Goal: Task Accomplishment & Management: Use online tool/utility

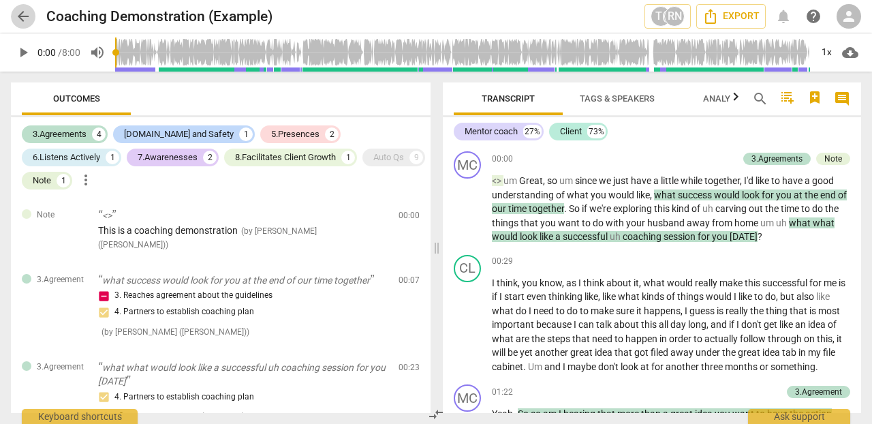
click at [30, 15] on span "arrow_back" at bounding box center [23, 16] width 16 height 16
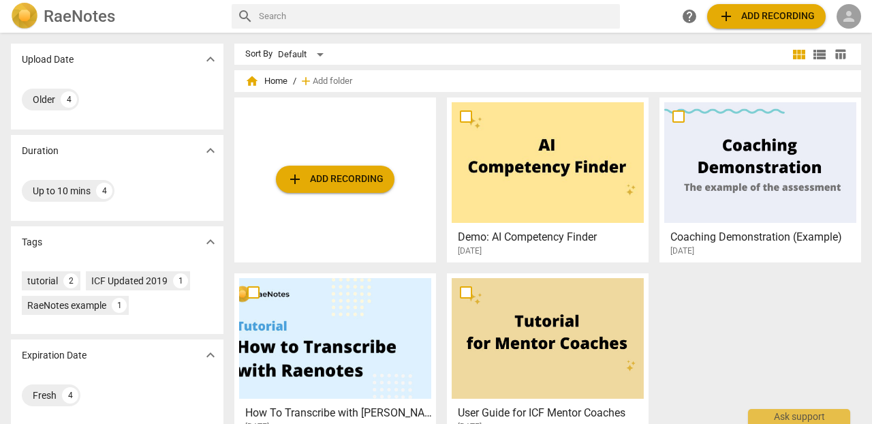
click at [707, 22] on span "person" at bounding box center [848, 16] width 16 height 16
click at [707, 31] on li "Login" at bounding box center [836, 32] width 49 height 33
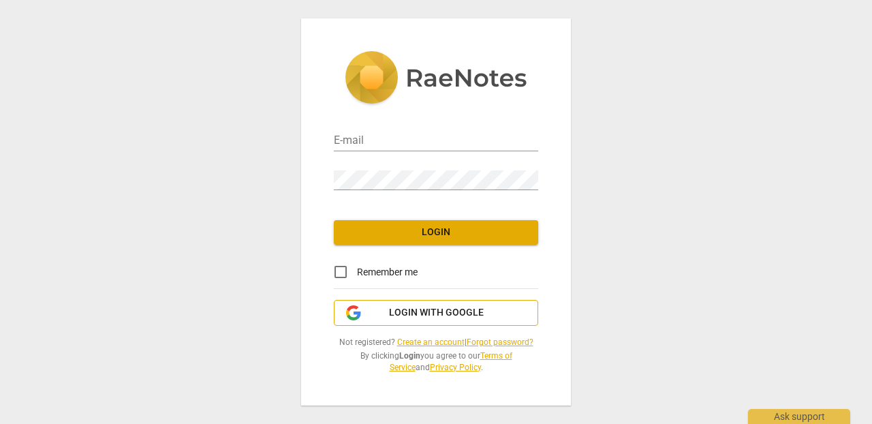
click at [400, 314] on span "Login with Google" at bounding box center [436, 313] width 95 height 14
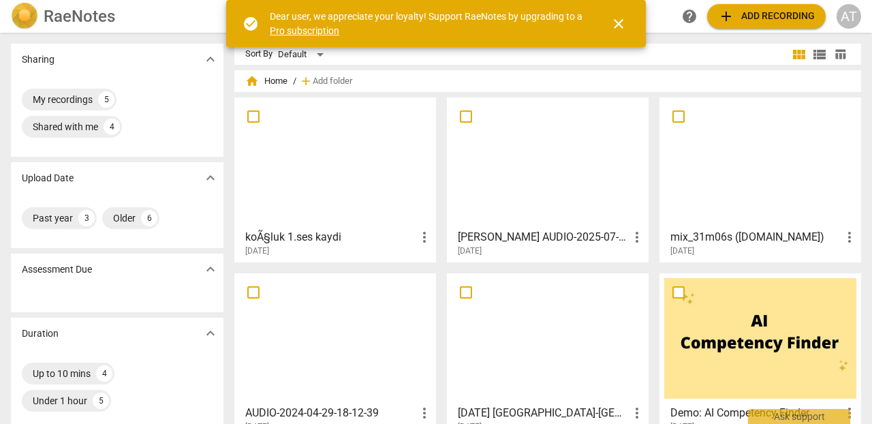
click at [527, 185] on div at bounding box center [547, 162] width 192 height 121
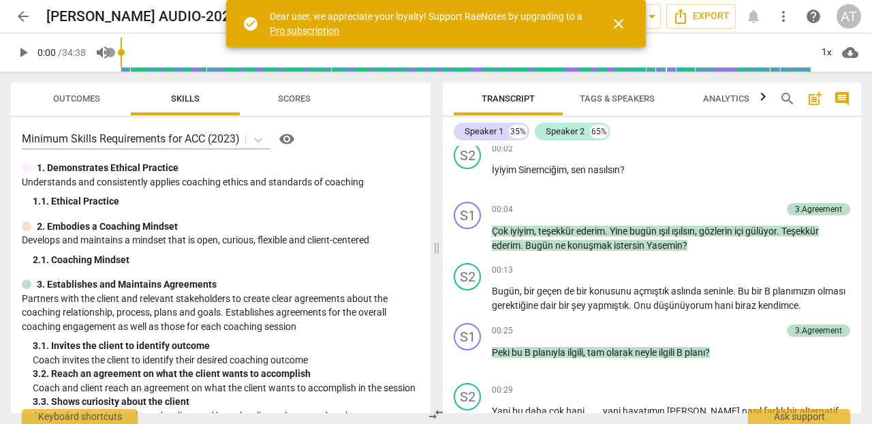
scroll to position [70, 0]
click at [707, 207] on div "+" at bounding box center [707, 209] width 14 height 14
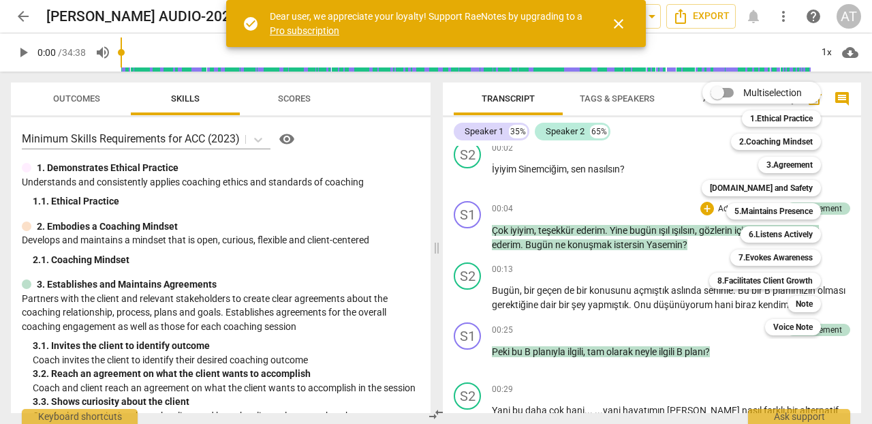
click at [700, 209] on div "Multiselection m 1.Ethical Practice 1 2.Coaching Mindset 2 3.Agreement 3 [DOMAI…" at bounding box center [771, 208] width 150 height 260
click at [790, 140] on b "2.Coaching Mindset" at bounding box center [776, 141] width 74 height 16
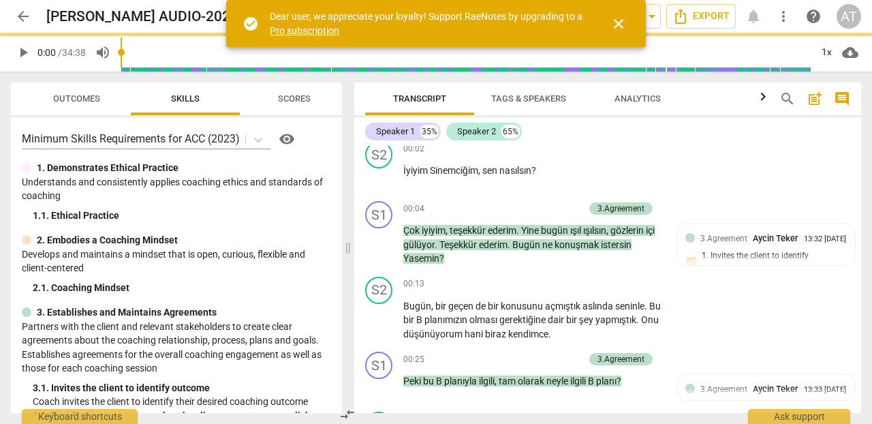
click at [790, 140] on div "Speaker 1 35% Speaker 2 65%" at bounding box center [607, 131] width 485 height 23
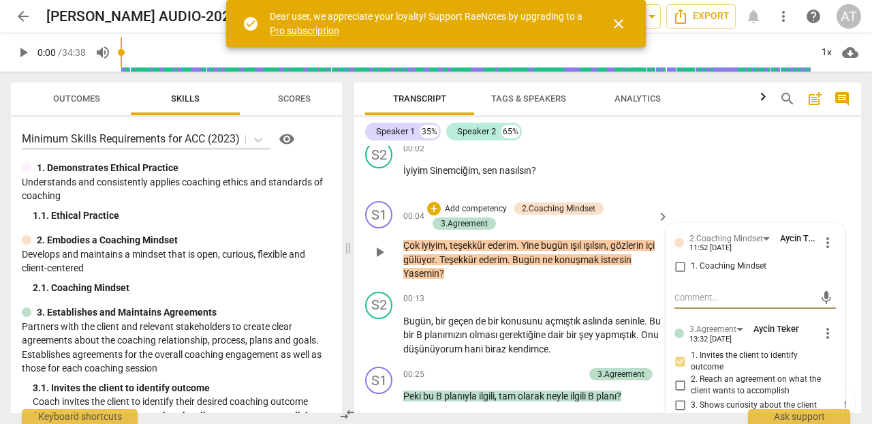
scroll to position [109, 0]
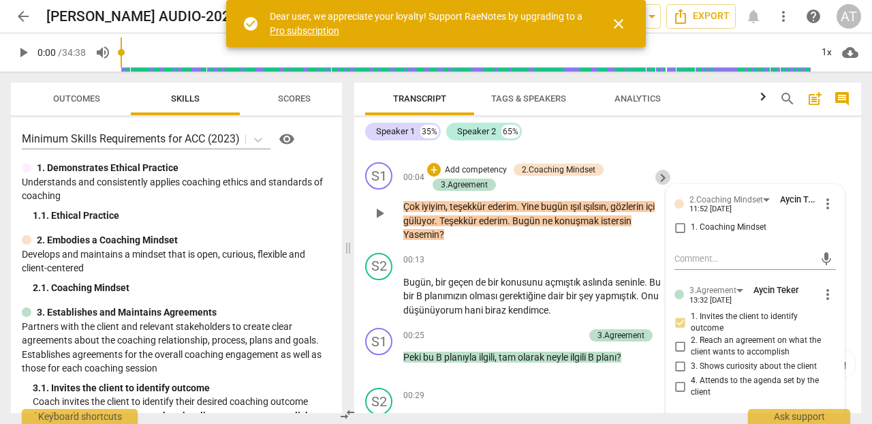
click at [660, 174] on span "keyboard_arrow_right" at bounding box center [662, 178] width 16 height 16
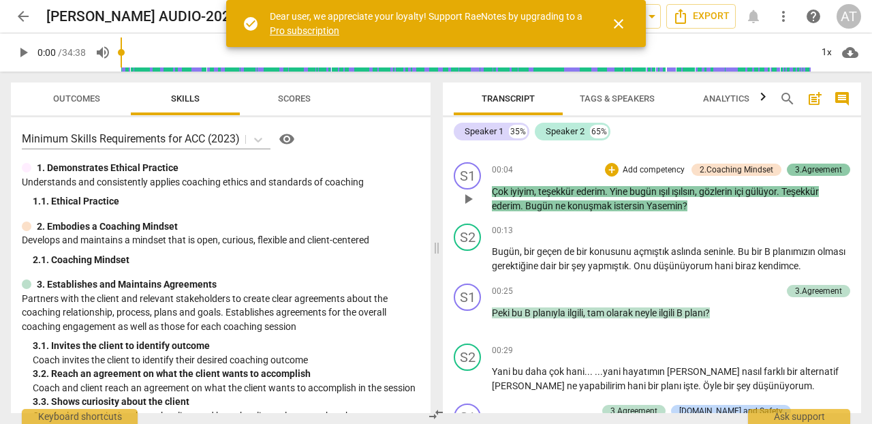
click at [819, 168] on div "3.Agreement" at bounding box center [818, 169] width 47 height 12
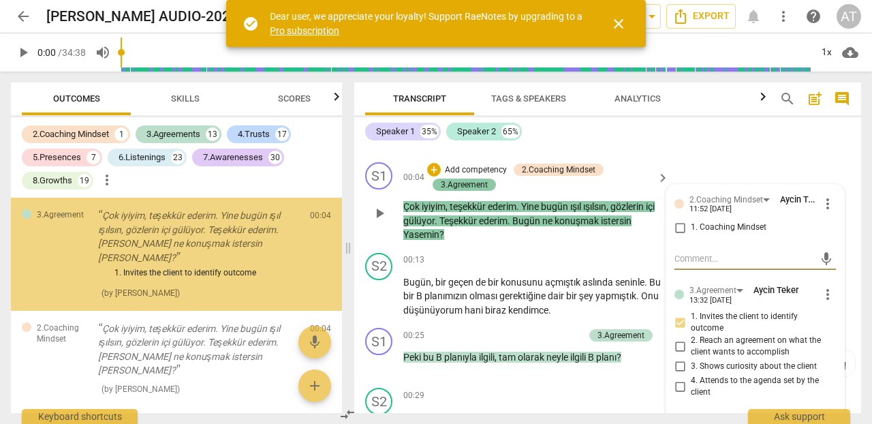
click at [819, 168] on div "S1 play_arrow pause 00:04 + Add competency 2.Coaching Mindset 3.Agreement keybo…" at bounding box center [607, 202] width 507 height 91
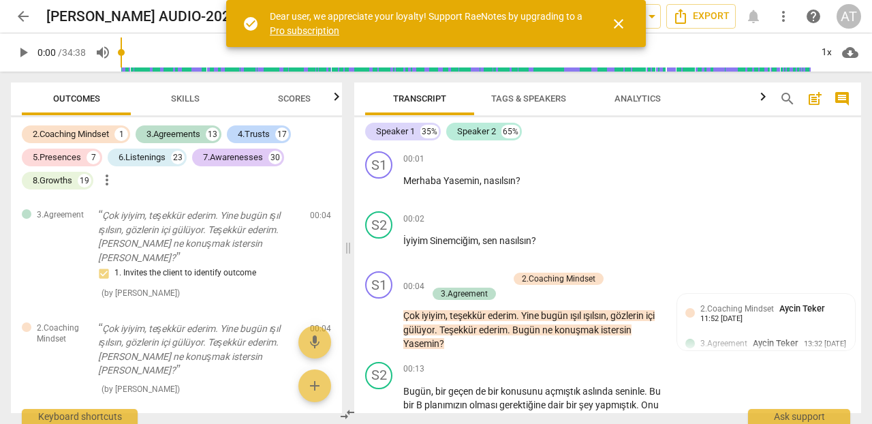
scroll to position [0, 0]
click at [20, 8] on span "arrow_back" at bounding box center [23, 16] width 16 height 16
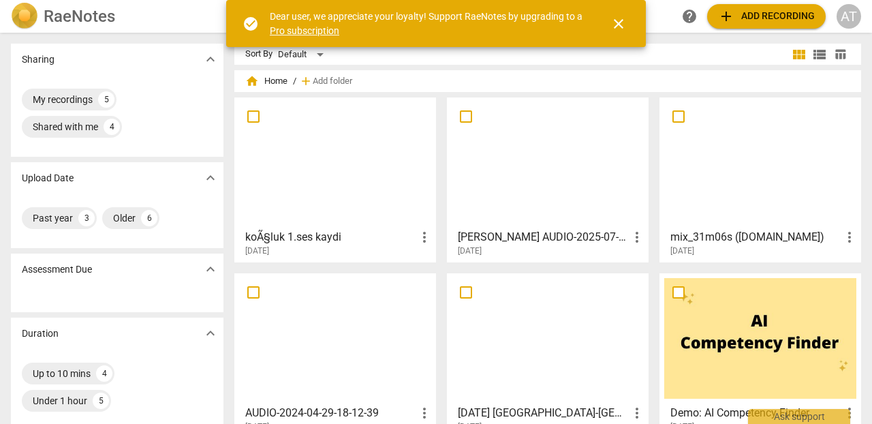
click at [290, 140] on div at bounding box center [335, 162] width 192 height 121
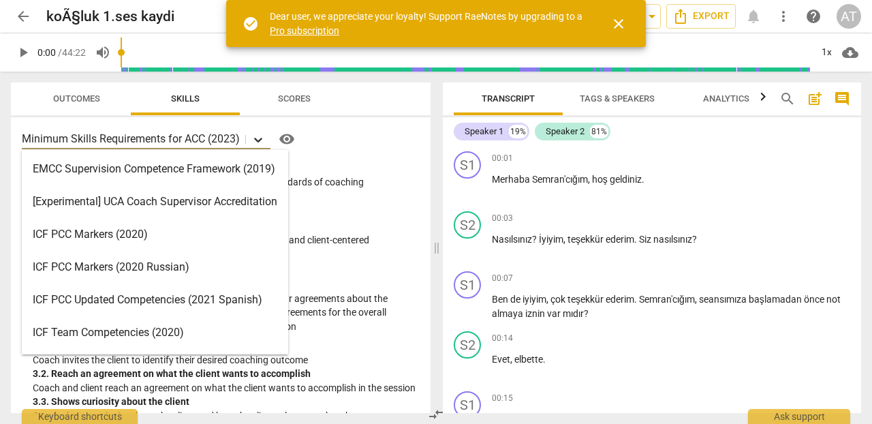
click at [258, 142] on icon at bounding box center [258, 140] width 14 height 14
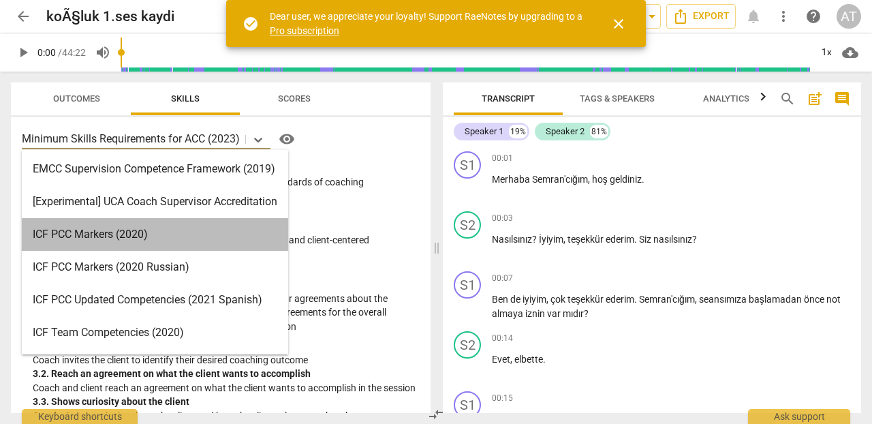
click at [189, 225] on div "ICF PCC Markers (2020)" at bounding box center [155, 234] width 266 height 33
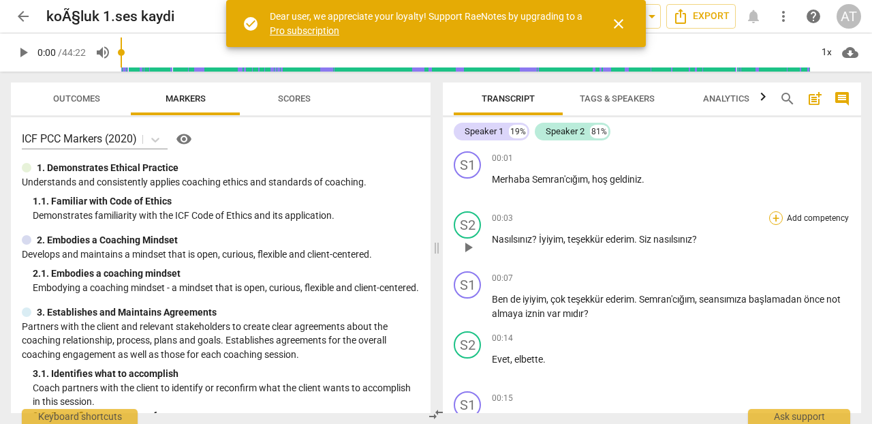
click at [773, 221] on div "+" at bounding box center [776, 218] width 14 height 14
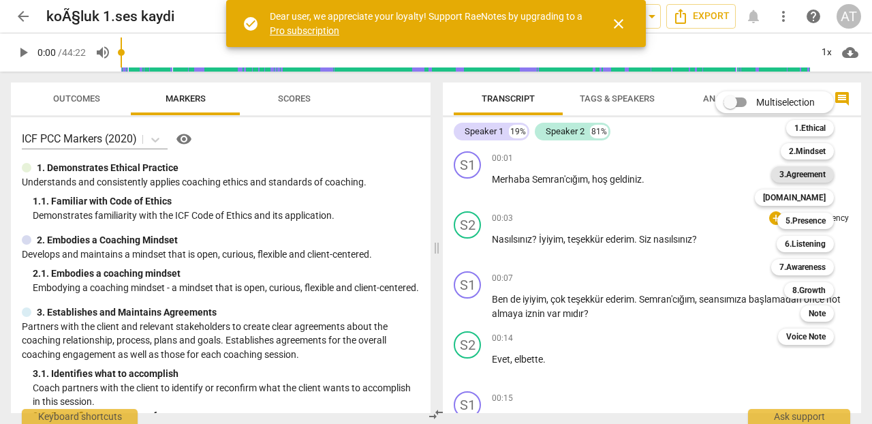
click at [790, 172] on b "3.Agreement" at bounding box center [802, 174] width 46 height 16
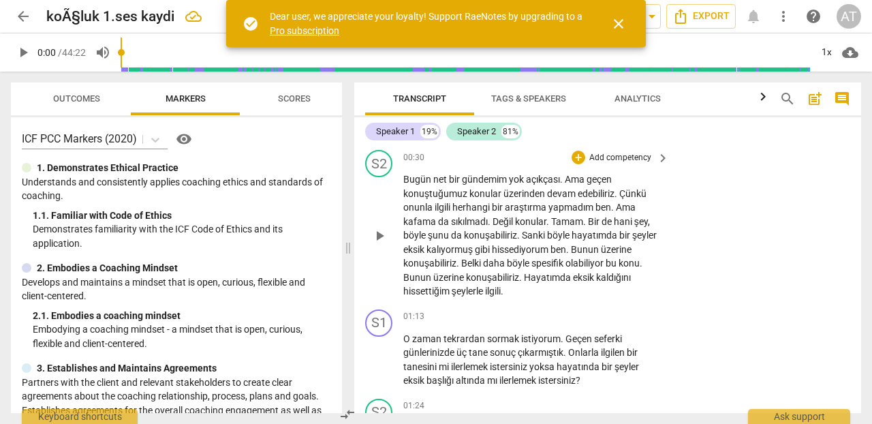
scroll to position [436, 0]
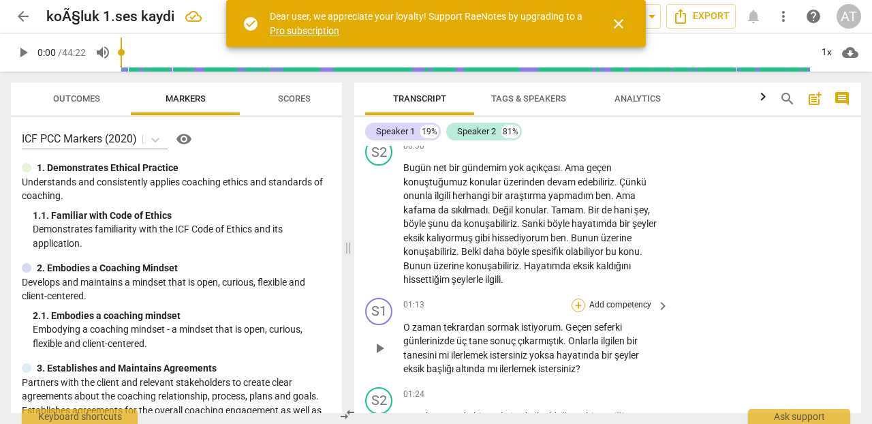
click at [577, 298] on div "+" at bounding box center [578, 305] width 14 height 14
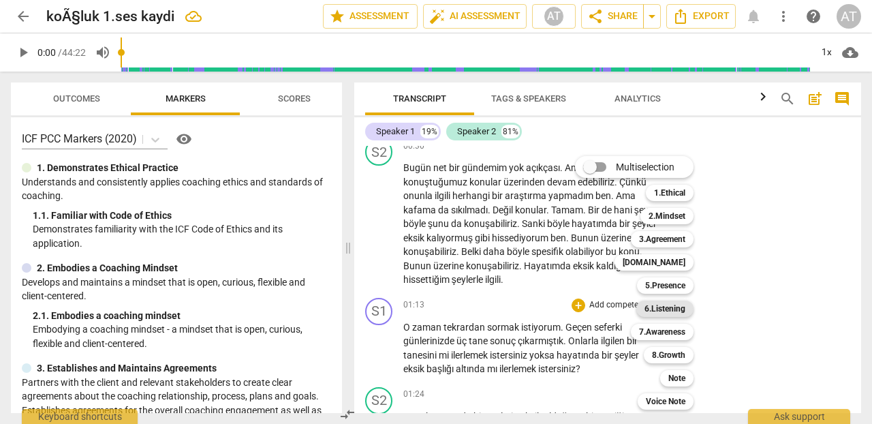
click at [664, 307] on b "6.Listening" at bounding box center [664, 308] width 41 height 16
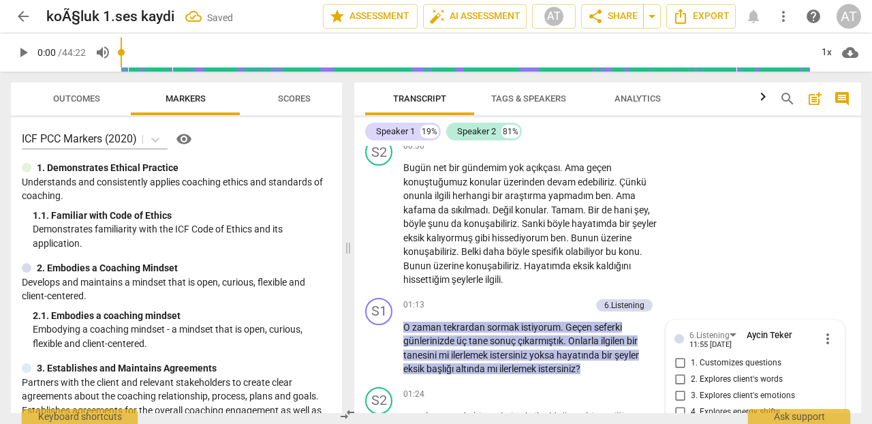
scroll to position [643, 0]
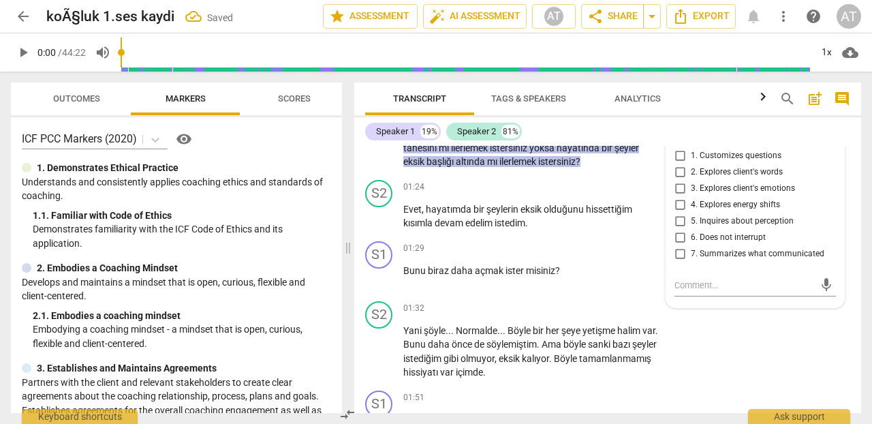
click at [709, 248] on span "7. Summarizes what communicated" at bounding box center [756, 254] width 133 height 12
click at [690, 246] on input "7. Summarizes what communicated" at bounding box center [680, 254] width 22 height 16
click at [709, 248] on span "7. Summarizes what communicated" at bounding box center [756, 254] width 133 height 12
click at [690, 246] on input "7. Summarizes what communicated" at bounding box center [680, 254] width 22 height 16
click at [692, 281] on textarea at bounding box center [744, 284] width 140 height 13
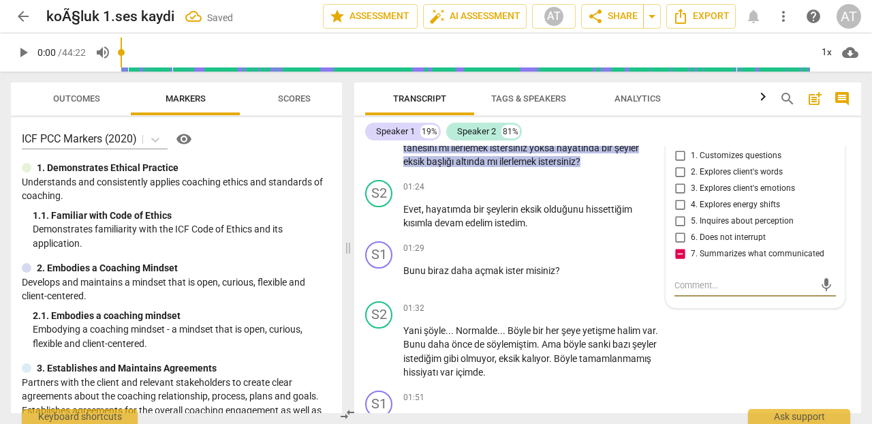
click at [677, 246] on input "7. Summarizes what communicated" at bounding box center [680, 254] width 22 height 16
click at [679, 247] on input "7. Summarizes what communicated" at bounding box center [680, 254] width 22 height 16
click at [676, 246] on input "7. Summarizes what communicated" at bounding box center [680, 254] width 22 height 16
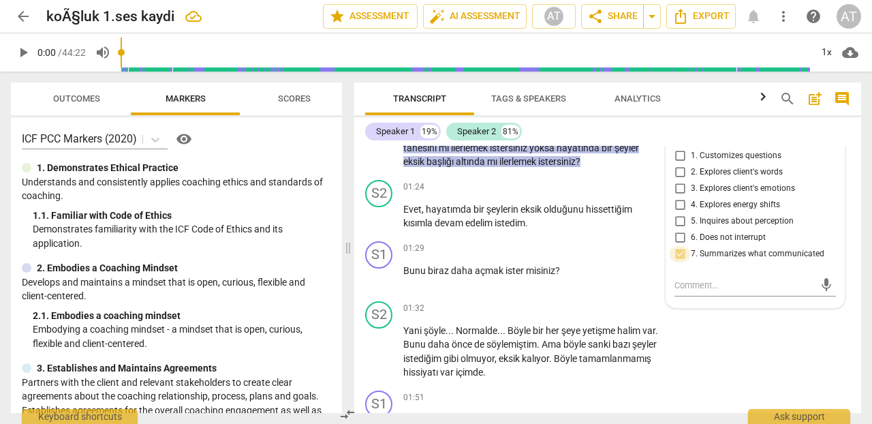
click at [682, 248] on input "7. Summarizes what communicated" at bounding box center [680, 254] width 22 height 16
checkbox input "true"
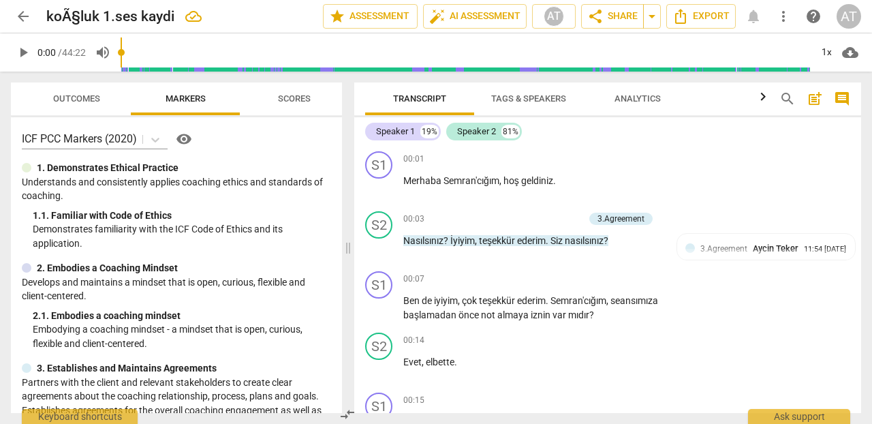
scroll to position [0, 0]
click at [578, 275] on div "+" at bounding box center [578, 279] width 14 height 14
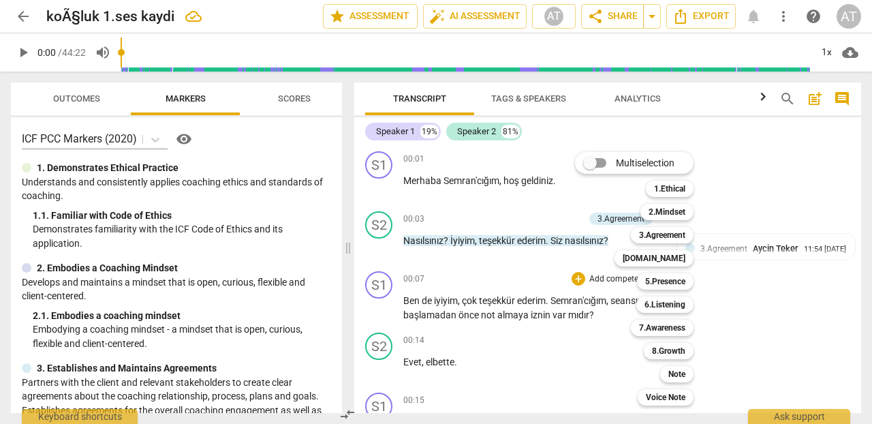
click at [624, 278] on div "Multiselection m 1.Ethical 1 2.Mindset 2 3.Agreement 3 [DOMAIN_NAME] 4 5.Presen…" at bounding box center [644, 278] width 150 height 260
click at [799, 326] on div at bounding box center [436, 212] width 872 height 424
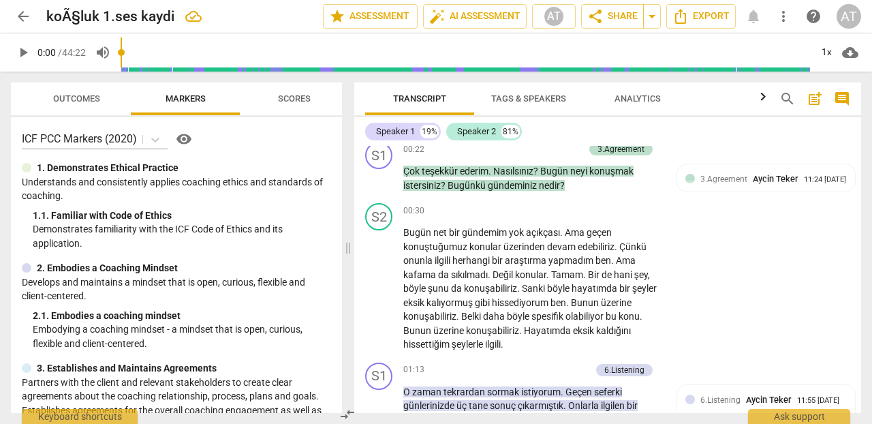
scroll to position [374, 0]
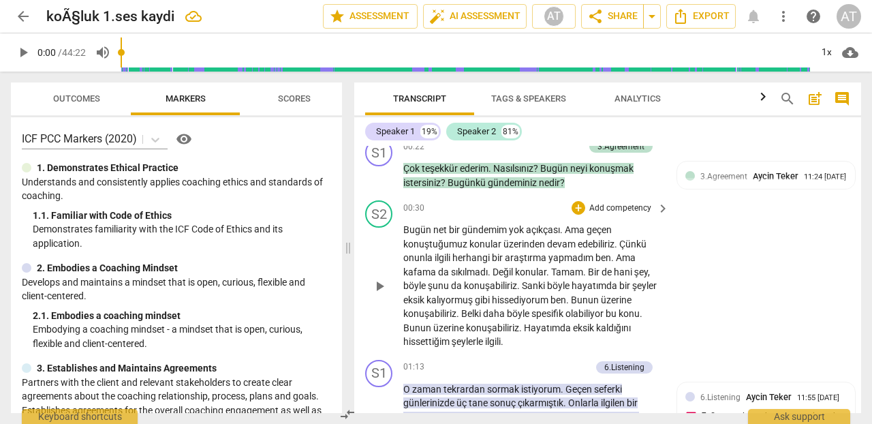
click at [583, 207] on div "+ Add competency" at bounding box center [611, 208] width 81 height 14
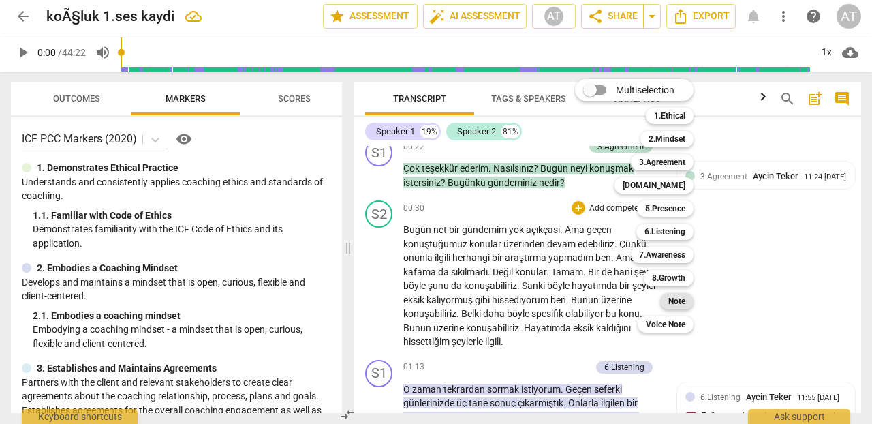
click at [678, 297] on b "Note" at bounding box center [676, 301] width 17 height 16
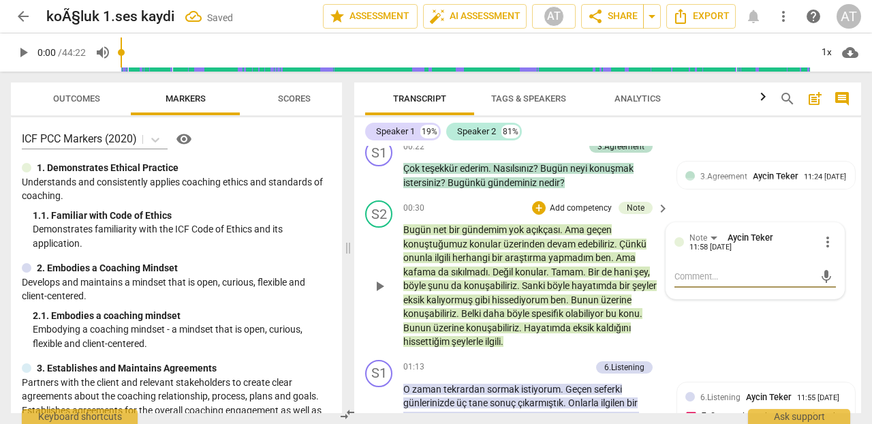
scroll to position [379, 0]
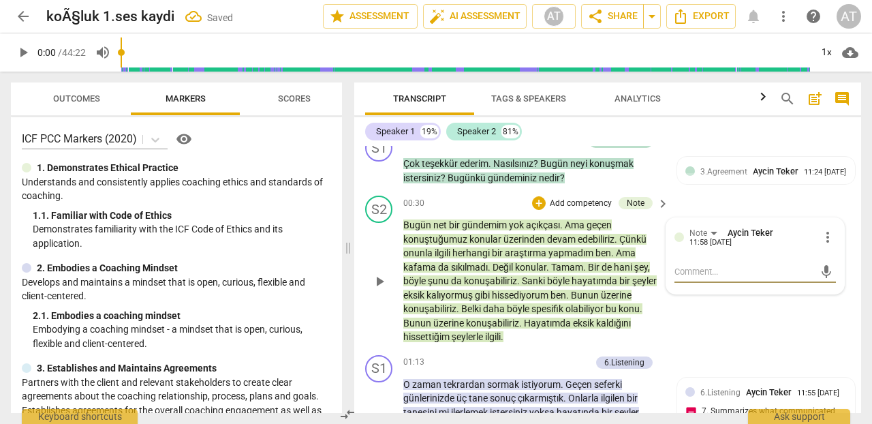
click at [676, 234] on div at bounding box center [679, 237] width 10 height 10
click at [725, 193] on div "S2 play_arrow pause 00:30 + Add competency Note keyboard_arrow_right Bugün net …" at bounding box center [607, 269] width 507 height 159
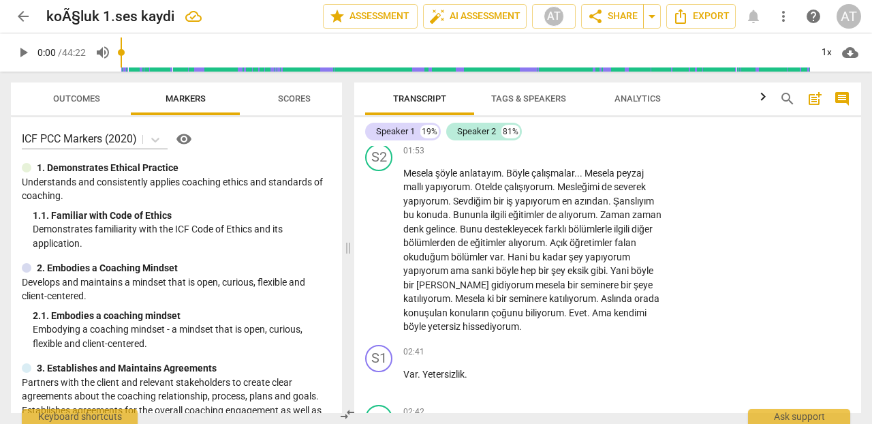
scroll to position [954, 0]
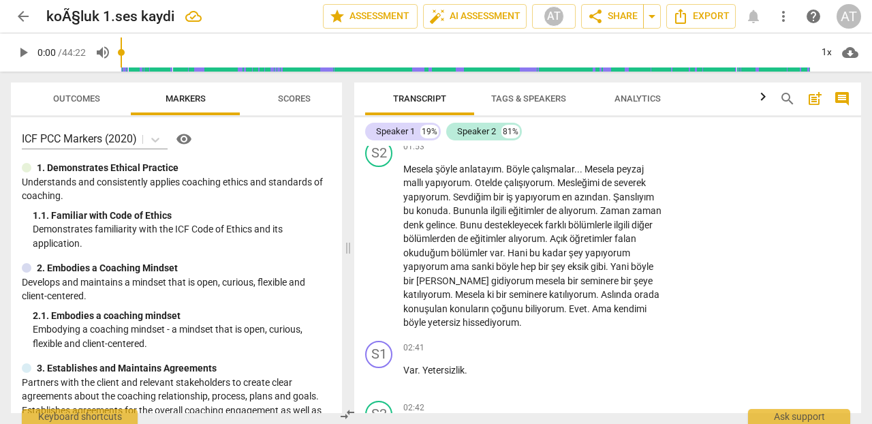
click at [289, 97] on span "Scores" at bounding box center [294, 98] width 33 height 10
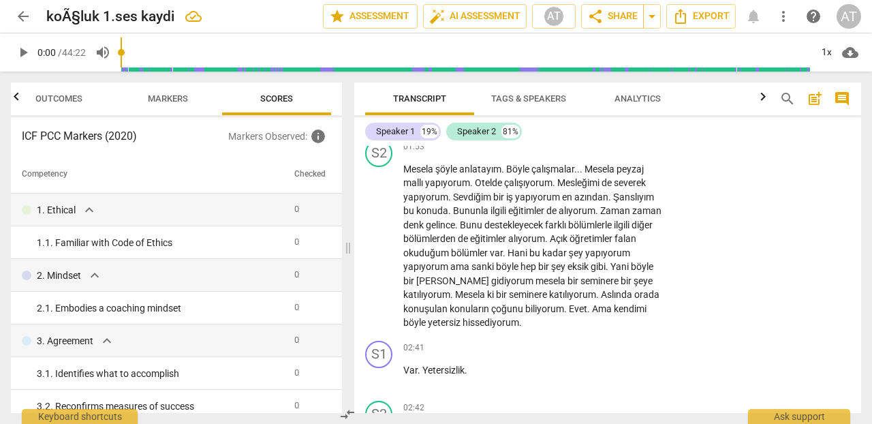
scroll to position [0, 0]
click at [21, 11] on span "arrow_back" at bounding box center [23, 16] width 16 height 16
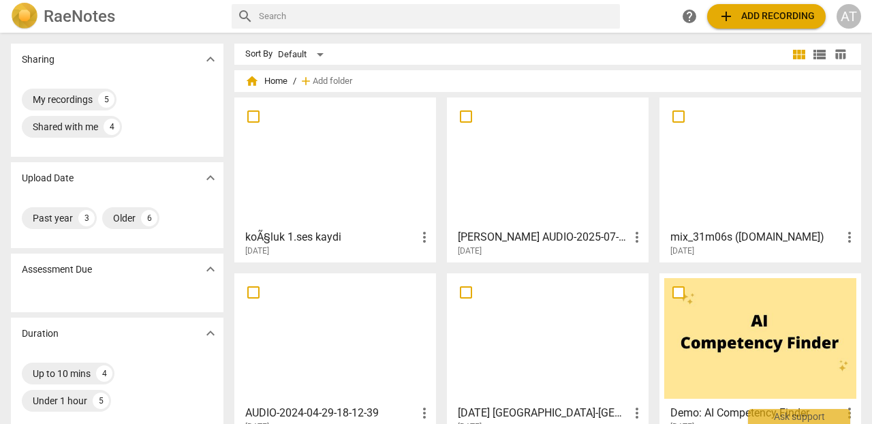
click at [299, 189] on div at bounding box center [335, 162] width 192 height 121
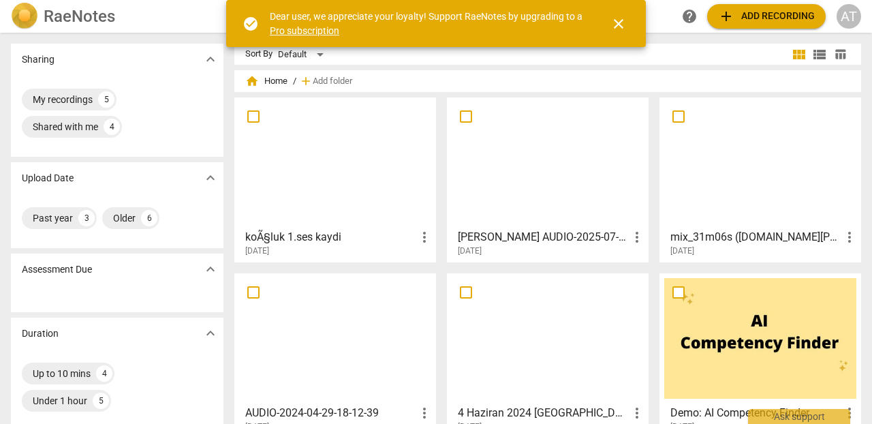
click at [345, 163] on div at bounding box center [335, 162] width 192 height 121
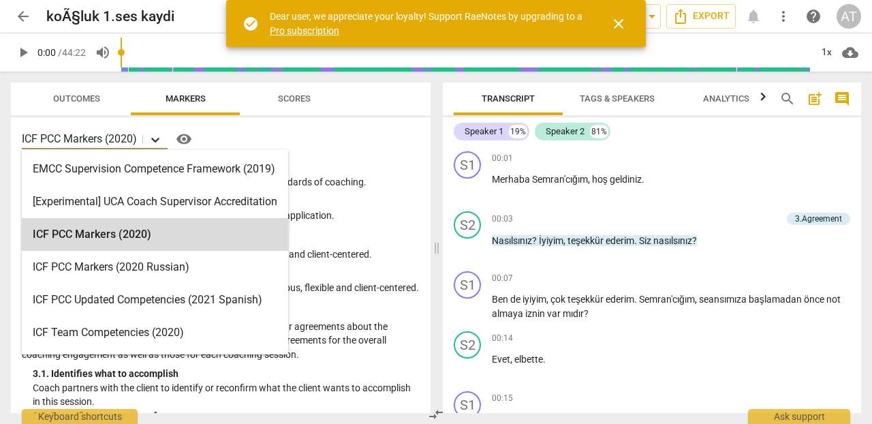
click at [159, 140] on icon at bounding box center [155, 140] width 14 height 14
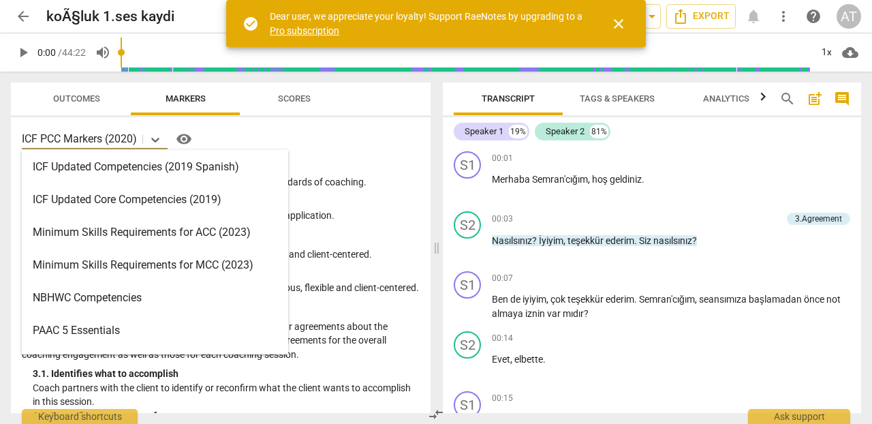
scroll to position [245, 0]
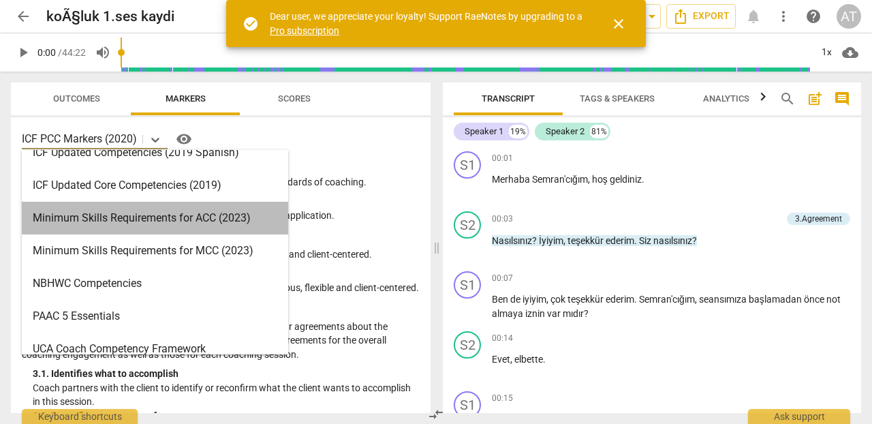
click at [102, 233] on div "Minimum Skills Requirements for ACC (2023)" at bounding box center [155, 218] width 266 height 33
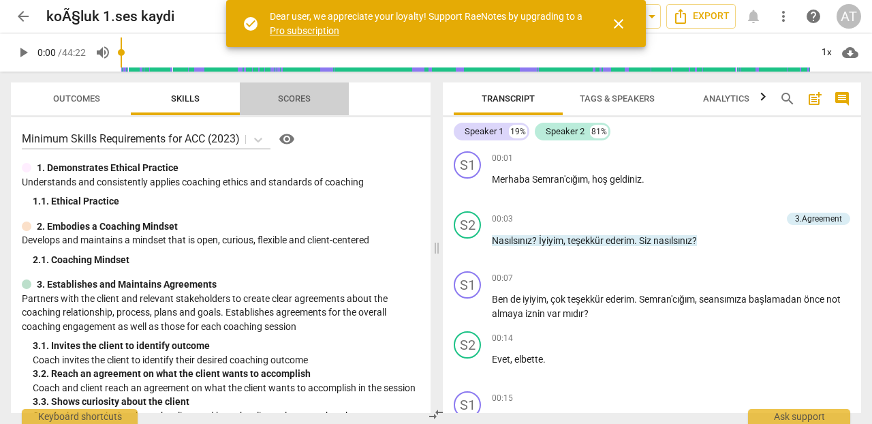
click at [307, 90] on span "Scores" at bounding box center [293, 99] width 65 height 18
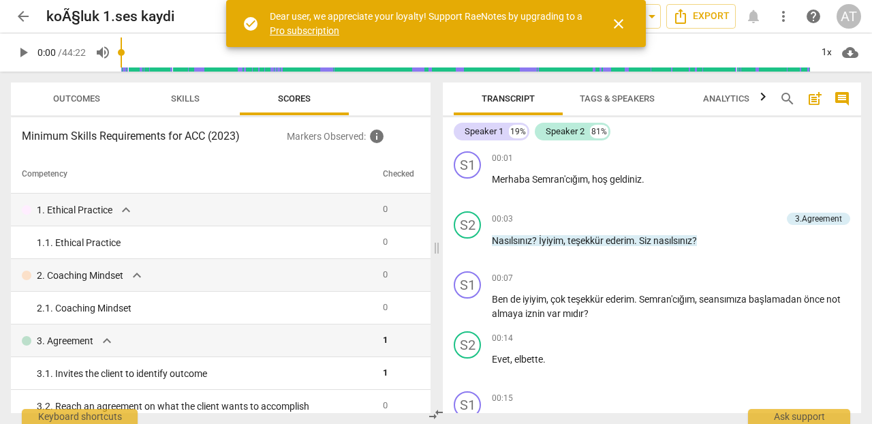
scroll to position [0, 0]
click at [138, 135] on h3 "Minimum Skills Requirements for ACC (2023)" at bounding box center [154, 136] width 265 height 16
click at [226, 135] on h3 "Minimum Skills Requirements for ACC (2023)" at bounding box center [154, 136] width 265 height 16
click at [187, 92] on span "Skills" at bounding box center [185, 99] width 61 height 18
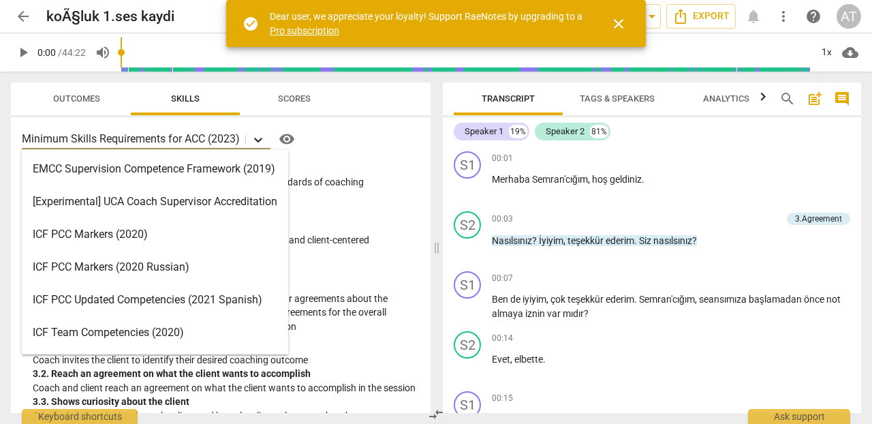
click at [261, 138] on icon at bounding box center [258, 140] width 14 height 14
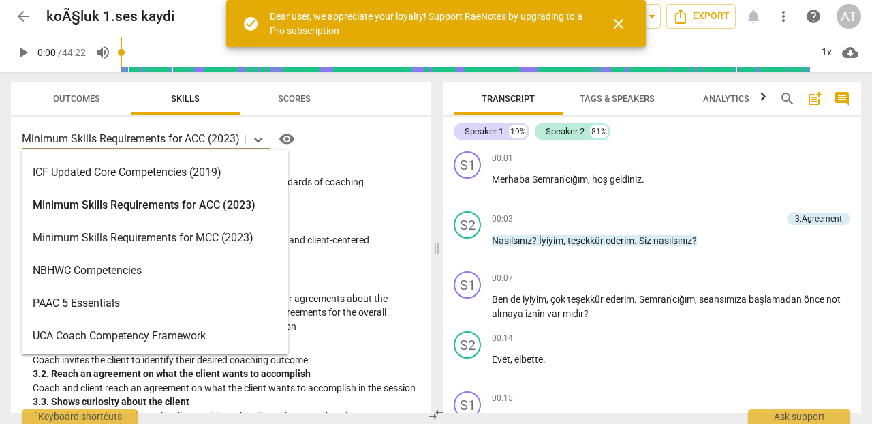
scroll to position [291, 0]
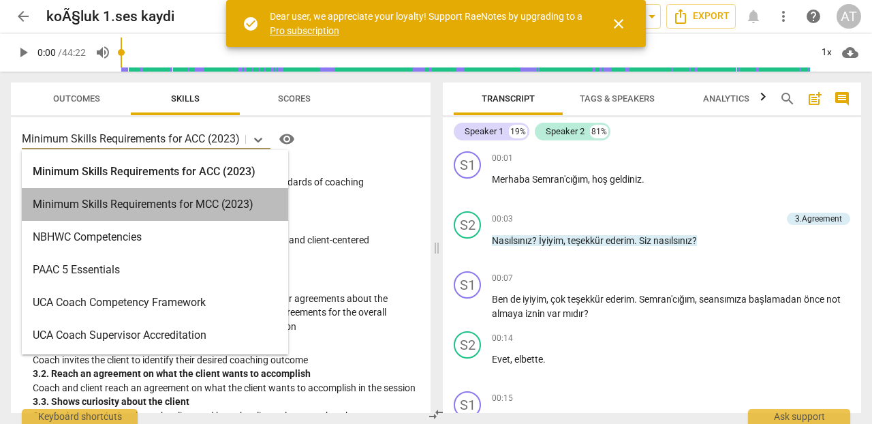
click at [178, 204] on div "Minimum Skills Requirements for MCC (2023)" at bounding box center [155, 204] width 266 height 33
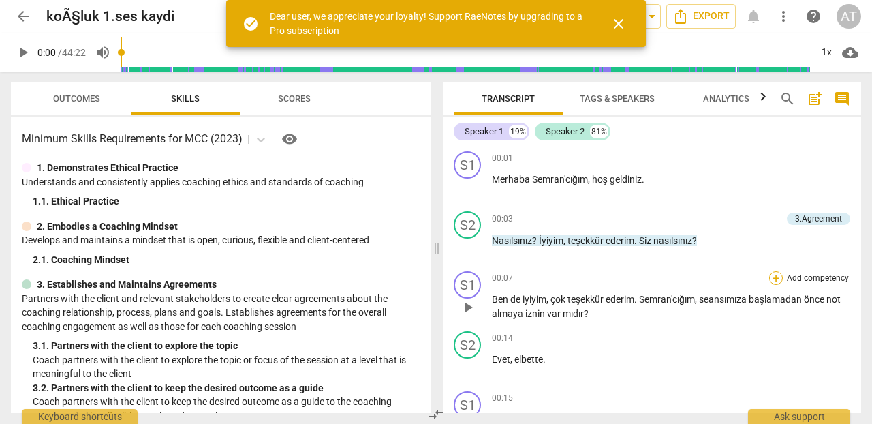
click at [773, 274] on div "+" at bounding box center [776, 278] width 14 height 14
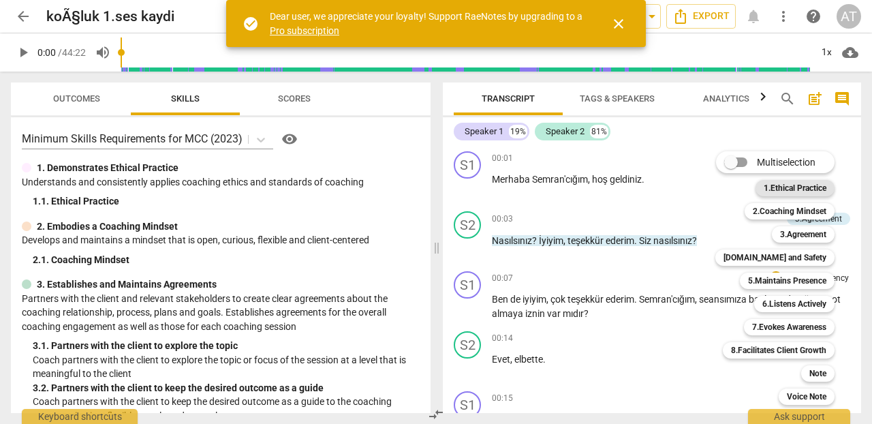
click at [795, 185] on b "1.Ethical Practice" at bounding box center [794, 188] width 63 height 16
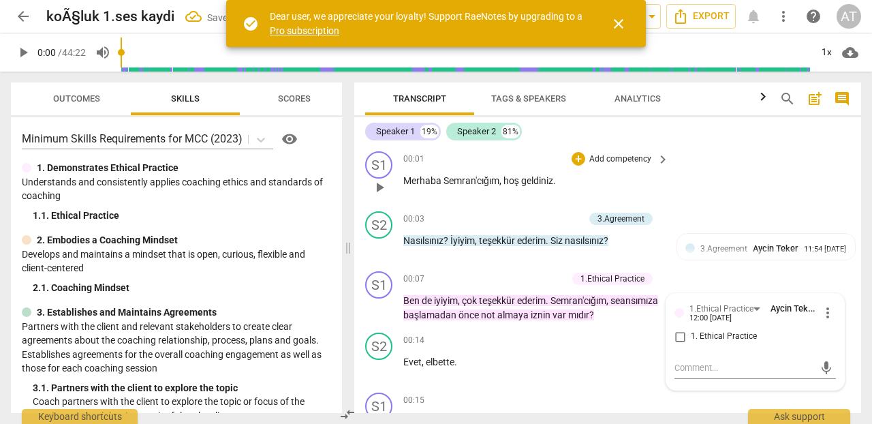
click at [748, 187] on div "S1 play_arrow pause 00:01 + Add competency keyboard_arrow_right Merhaba Semran'…" at bounding box center [607, 176] width 507 height 60
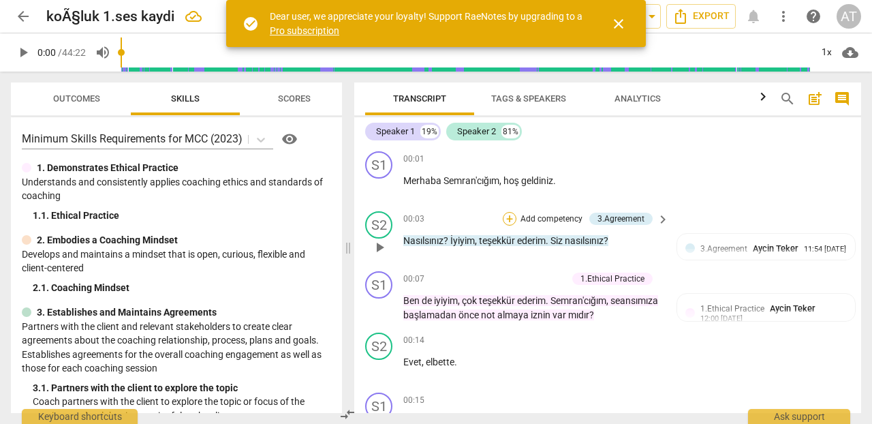
click at [509, 219] on div "+" at bounding box center [509, 219] width 14 height 14
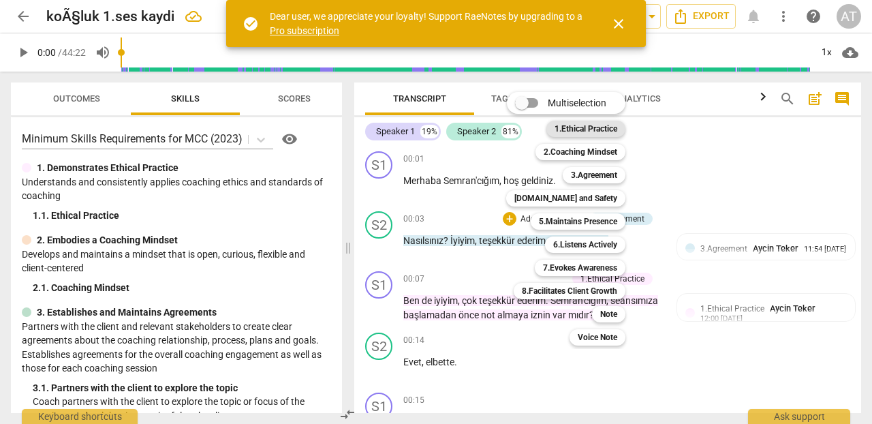
click at [571, 127] on b "1.Ethical Practice" at bounding box center [585, 129] width 63 height 16
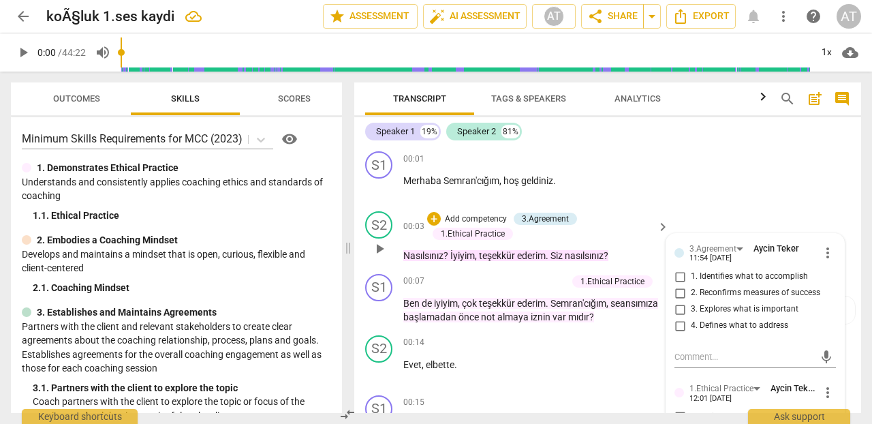
click at [469, 219] on p "Add competency" at bounding box center [475, 219] width 65 height 12
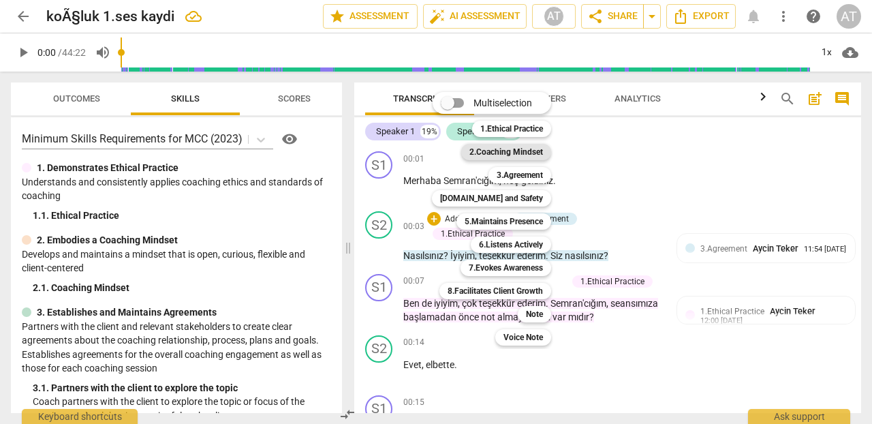
click at [525, 152] on b "2.Coaching Mindset" at bounding box center [506, 152] width 74 height 16
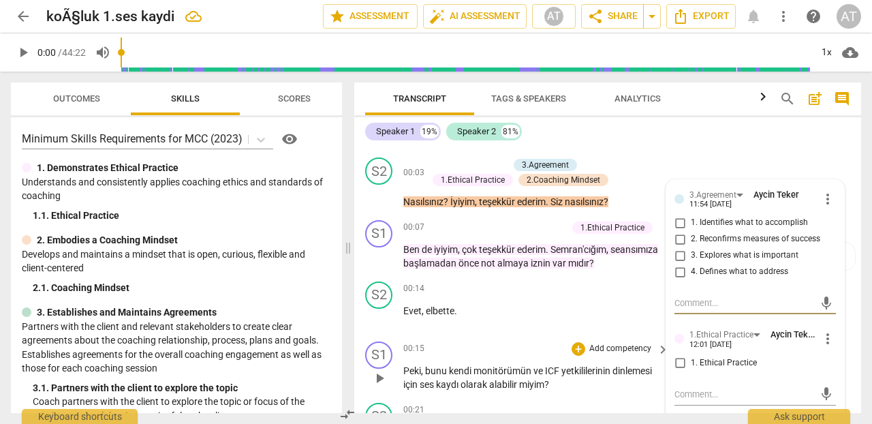
scroll to position [52, 0]
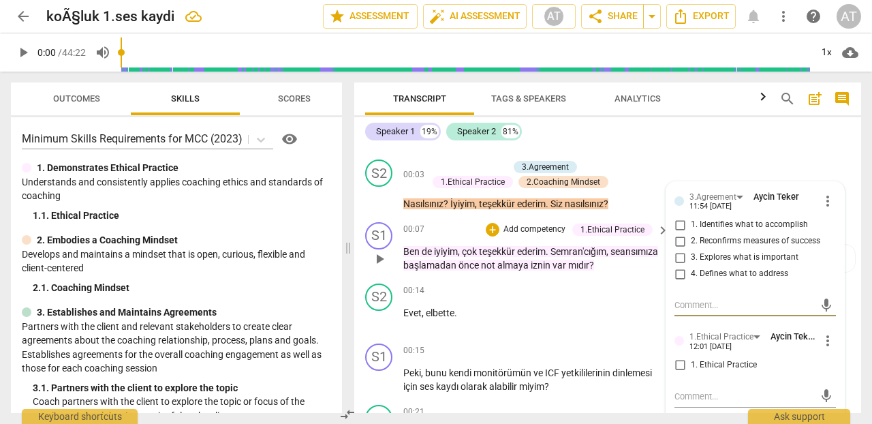
click at [537, 225] on p "Add competency" at bounding box center [534, 229] width 65 height 12
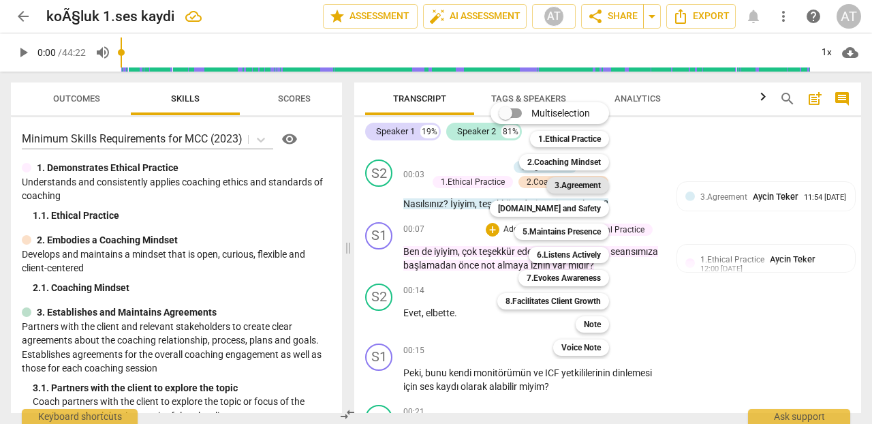
click at [582, 183] on b "3.Agreement" at bounding box center [577, 185] width 46 height 16
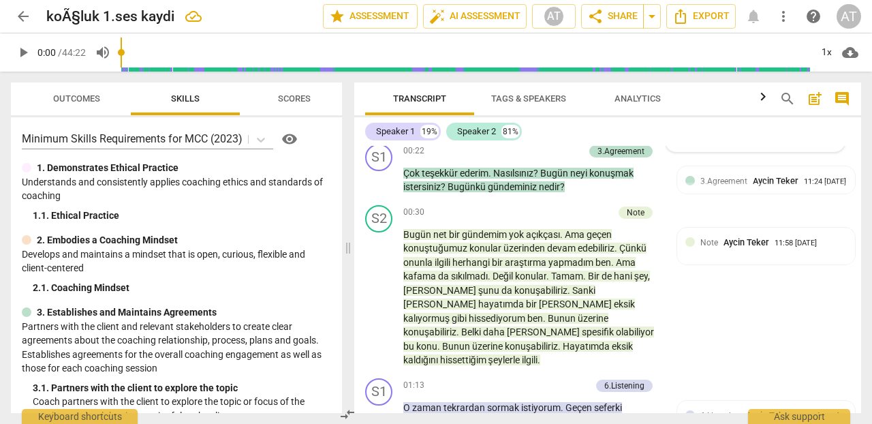
scroll to position [399, 0]
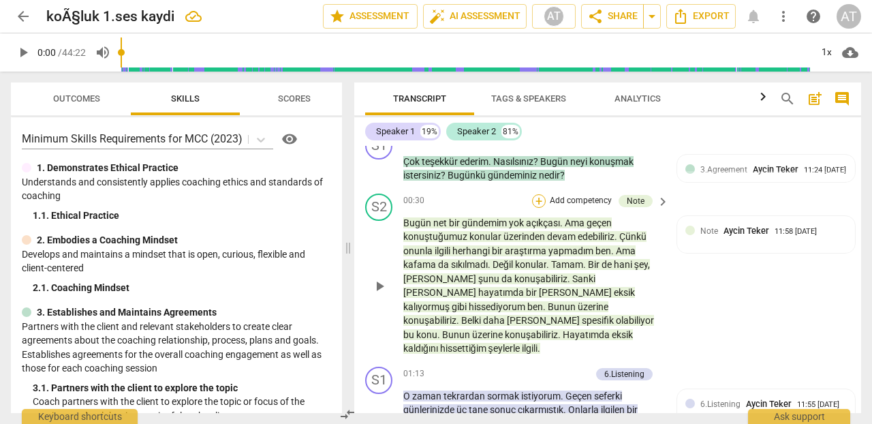
click at [537, 197] on div "+" at bounding box center [539, 201] width 14 height 14
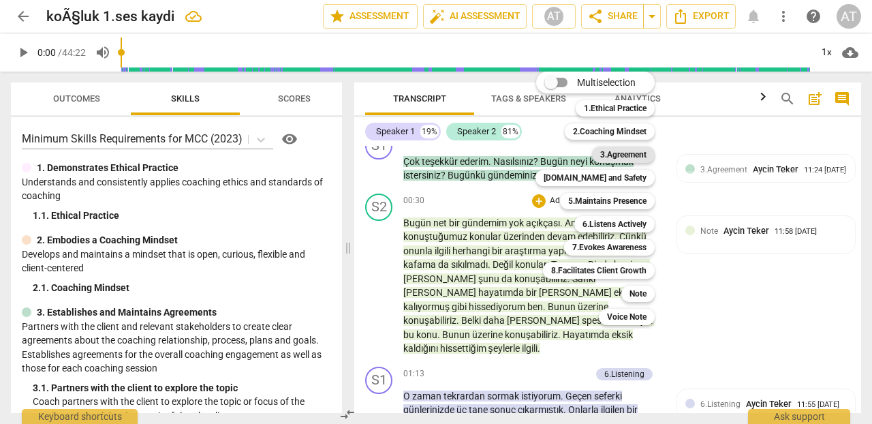
click at [626, 153] on b "3.Agreement" at bounding box center [623, 154] width 46 height 16
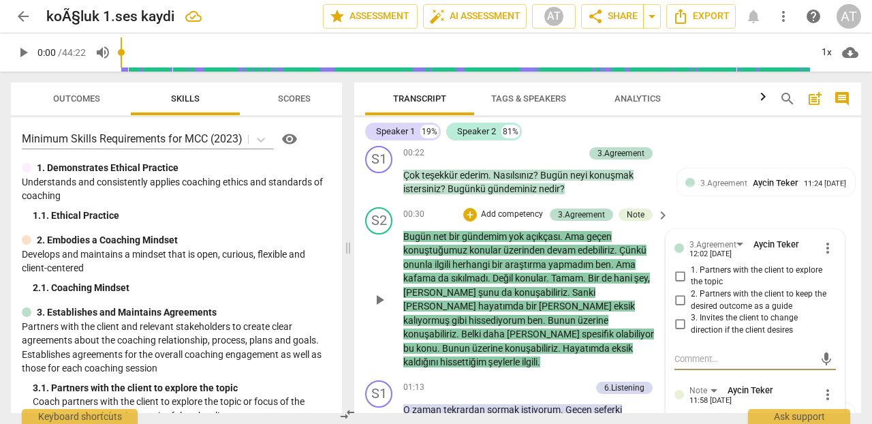
scroll to position [375, 0]
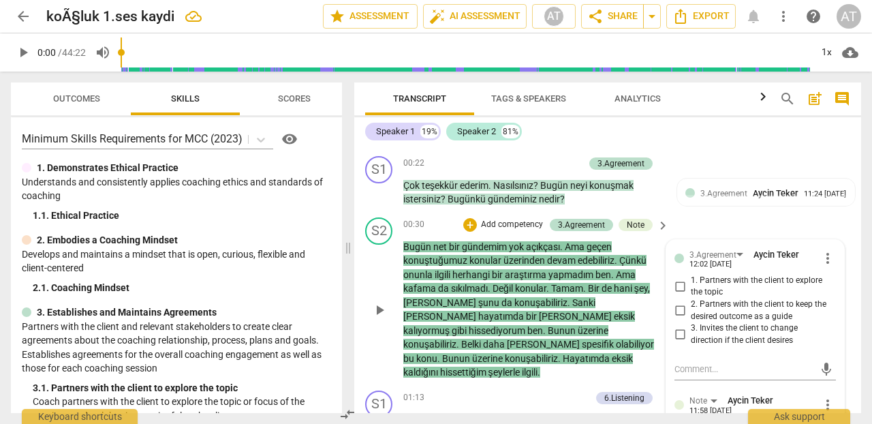
click at [498, 222] on p "Add competency" at bounding box center [511, 225] width 65 height 12
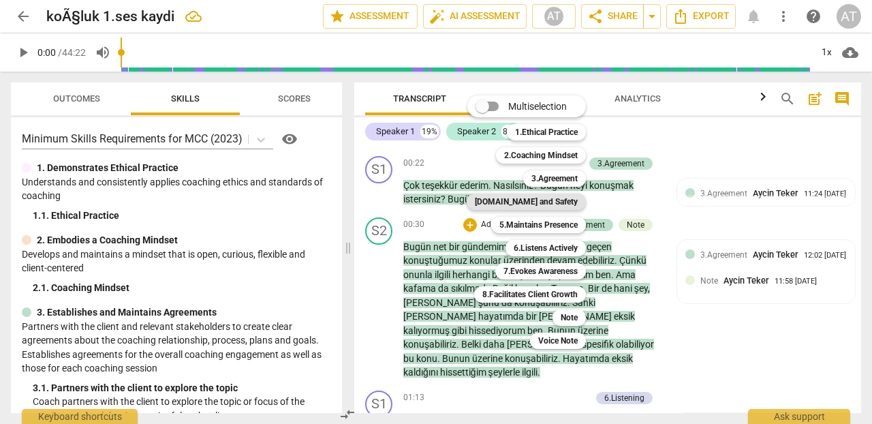
click at [545, 195] on b "[DOMAIN_NAME] and Safety" at bounding box center [526, 201] width 103 height 16
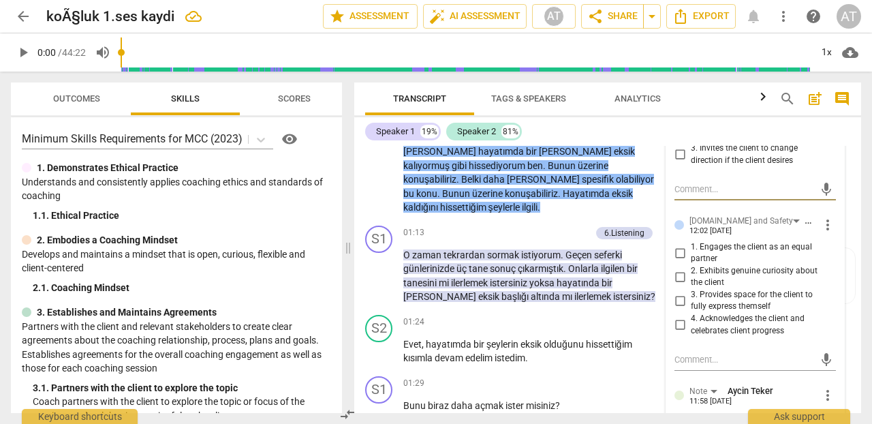
scroll to position [558, 0]
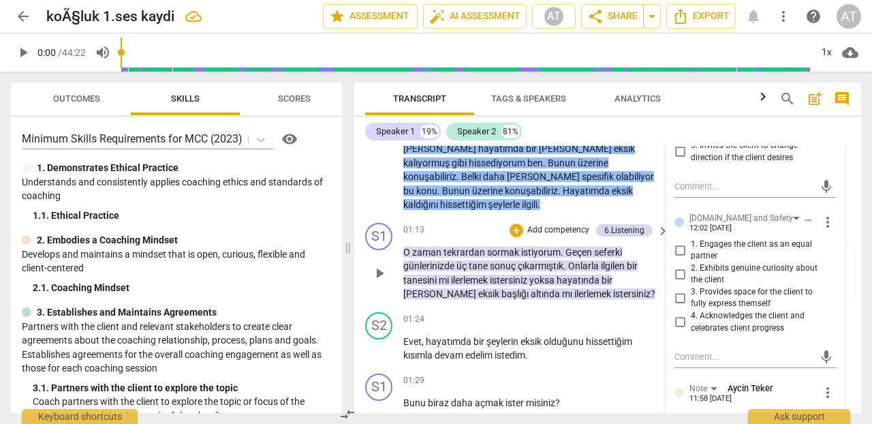
click at [556, 224] on p "Add competency" at bounding box center [558, 230] width 65 height 12
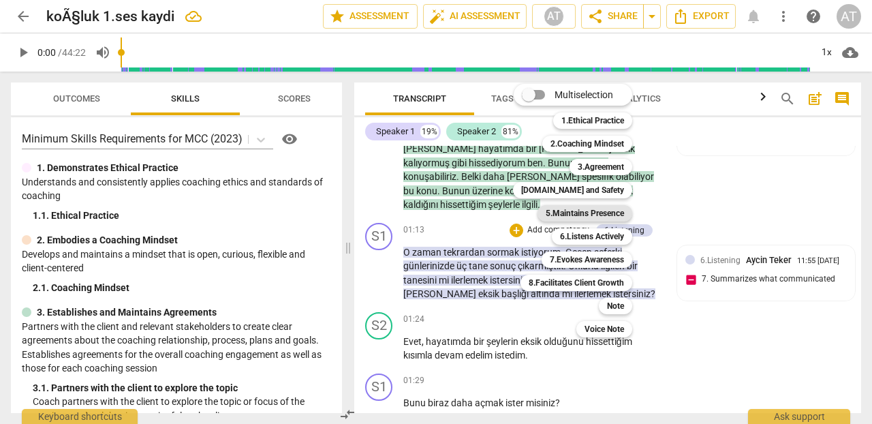
click at [573, 212] on b "5.Maintains Presence" at bounding box center [584, 213] width 78 height 16
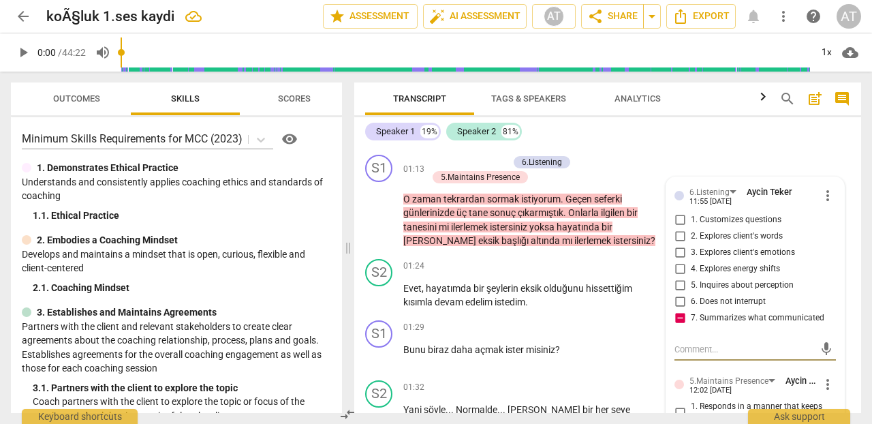
scroll to position [627, 0]
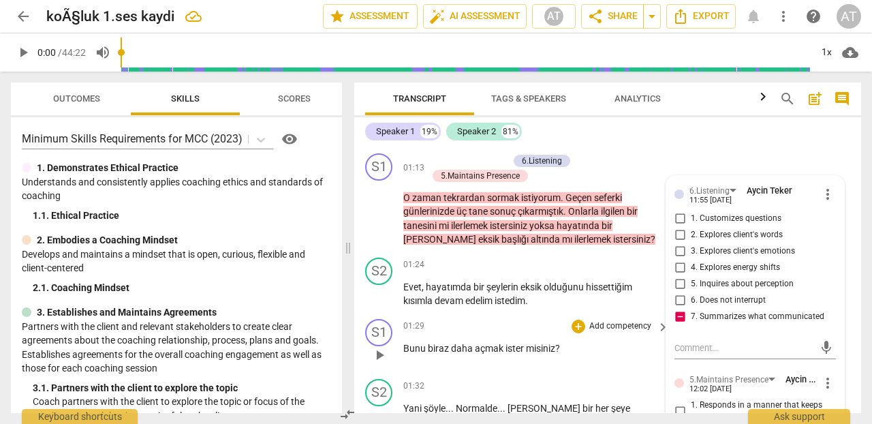
click at [601, 320] on p "Add competency" at bounding box center [620, 326] width 65 height 12
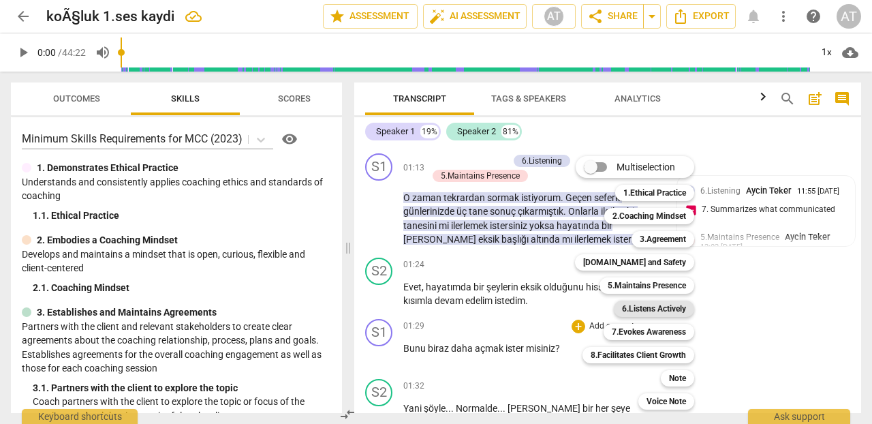
click at [661, 306] on b "6.Listens Actively" at bounding box center [654, 308] width 64 height 16
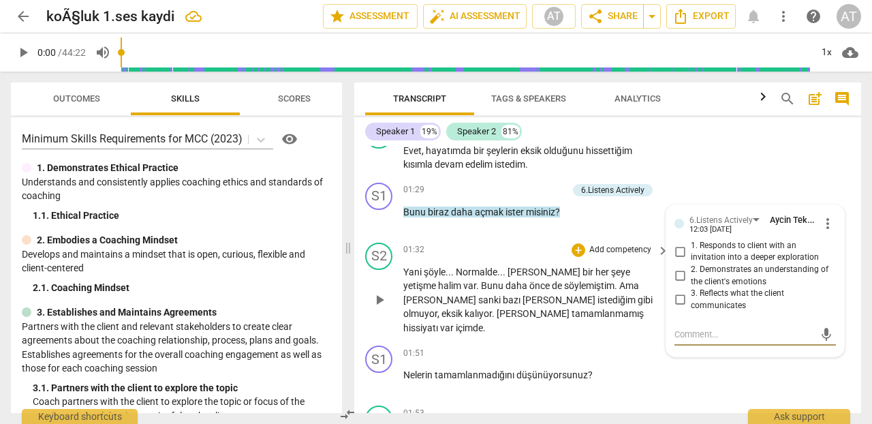
scroll to position [768, 0]
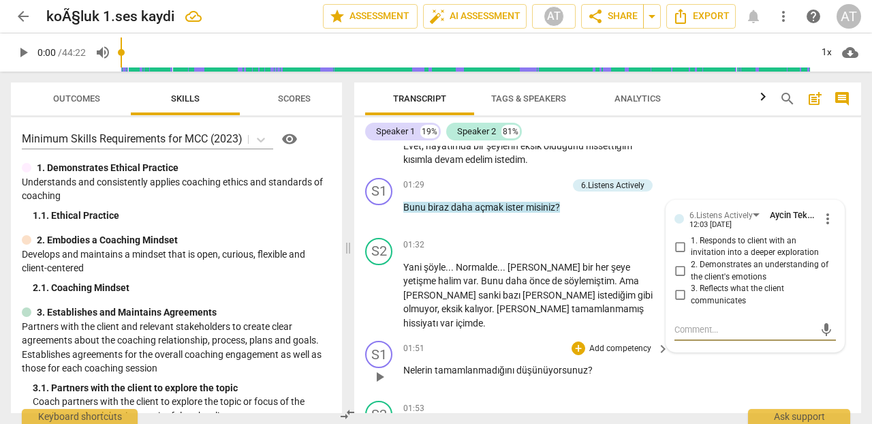
click at [601, 342] on p "Add competency" at bounding box center [620, 348] width 65 height 12
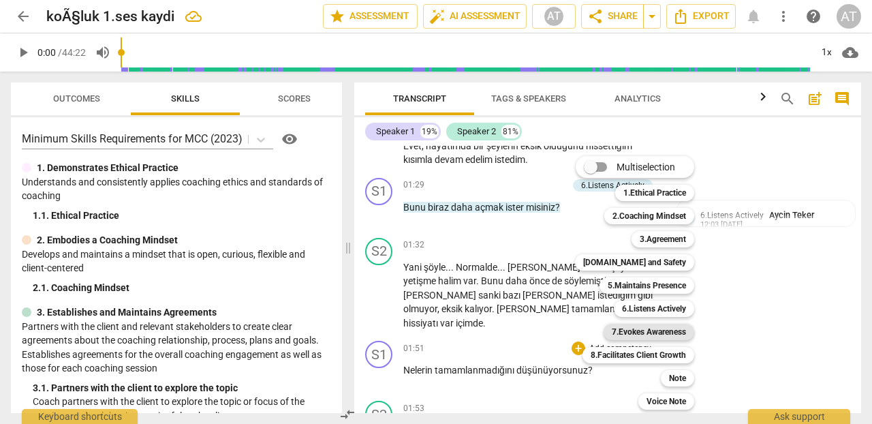
click at [650, 332] on b "7.Evokes Awareness" at bounding box center [648, 331] width 74 height 16
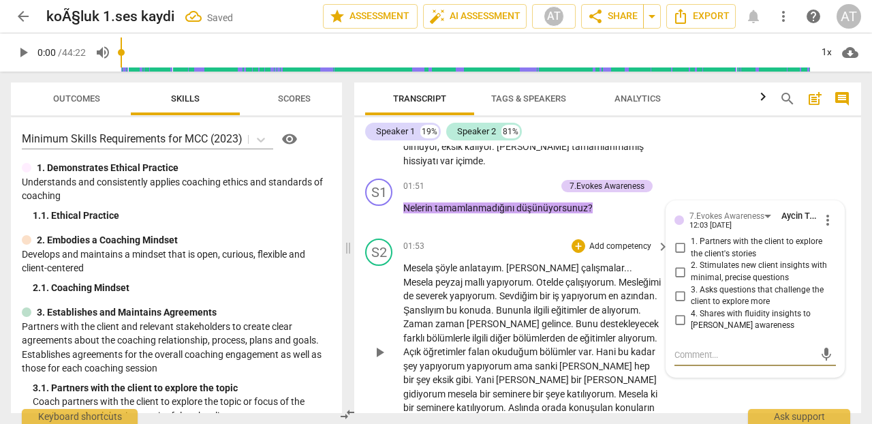
scroll to position [928, 0]
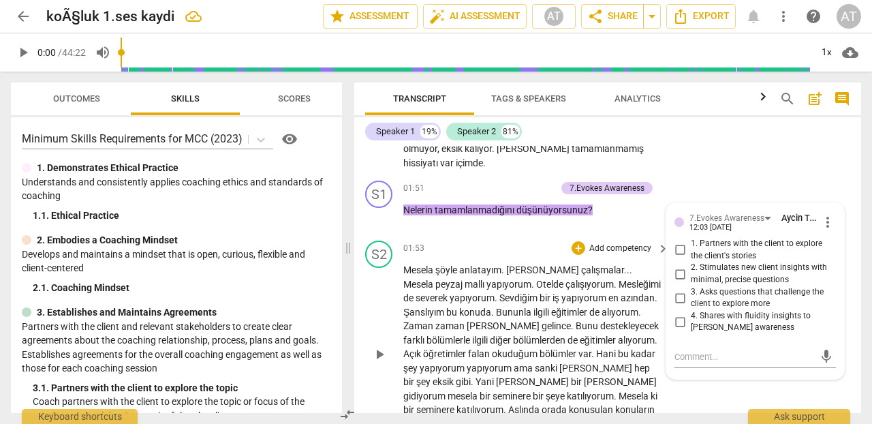
click at [615, 242] on p "Add competency" at bounding box center [620, 248] width 65 height 12
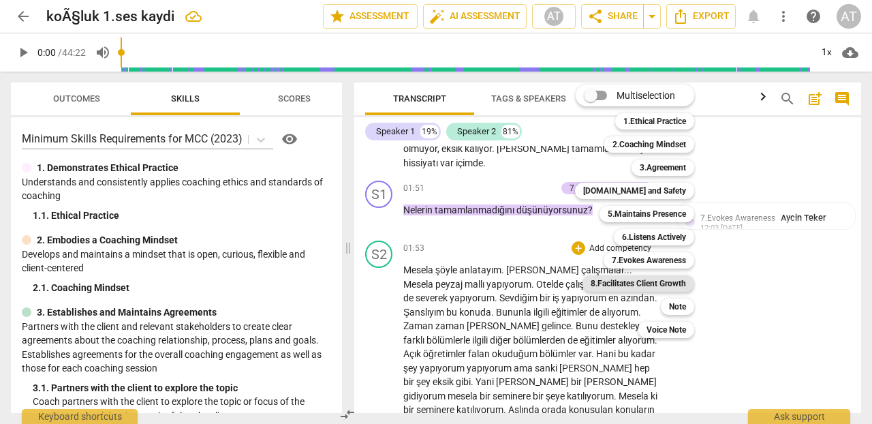
click at [642, 283] on b "8.Facilitates Client Growth" at bounding box center [637, 283] width 95 height 16
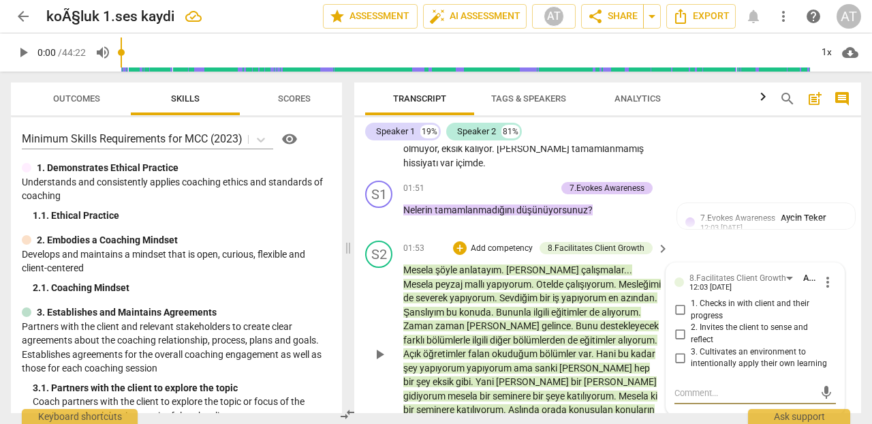
click at [509, 242] on p "Add competency" at bounding box center [501, 248] width 65 height 12
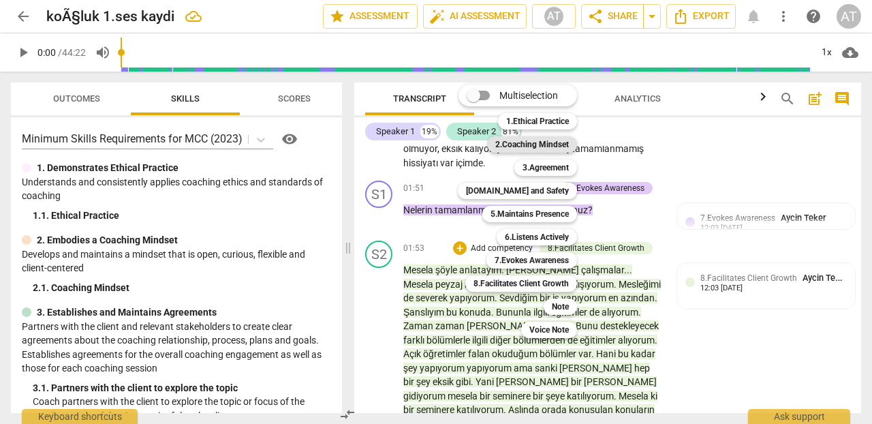
click at [527, 142] on b "2.Coaching Mindset" at bounding box center [532, 144] width 74 height 16
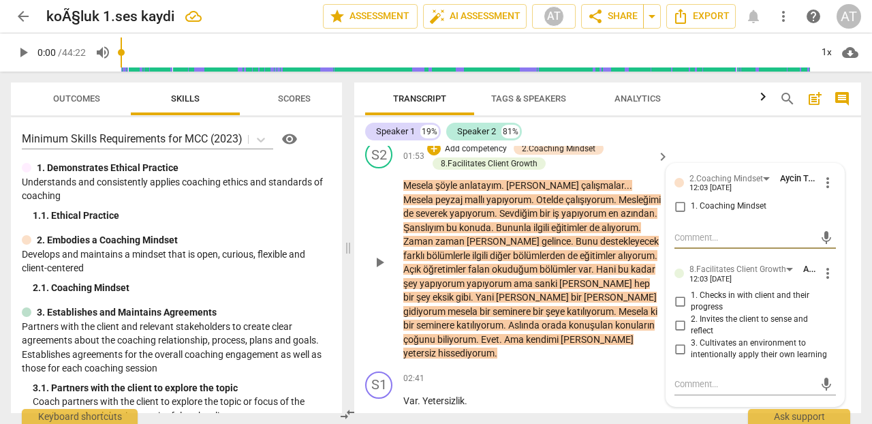
scroll to position [1027, 0]
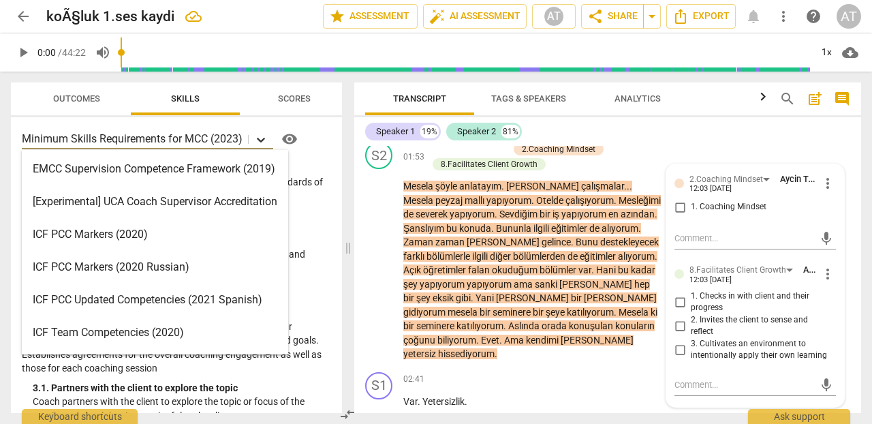
click at [261, 140] on icon at bounding box center [261, 140] width 8 height 5
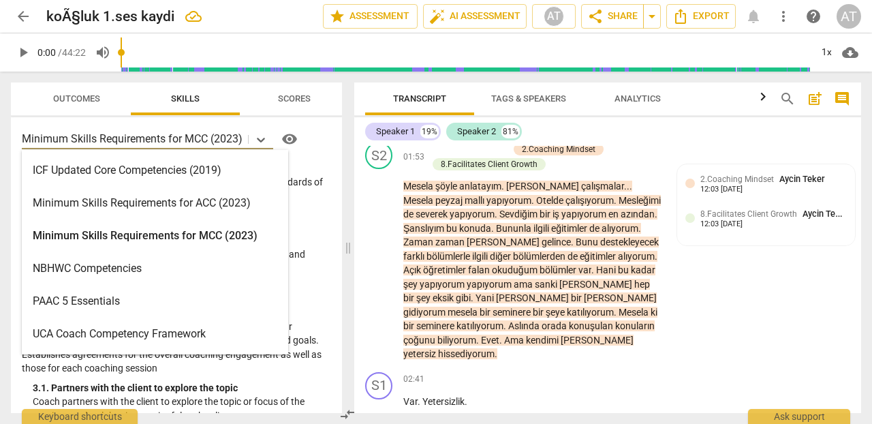
scroll to position [258, 0]
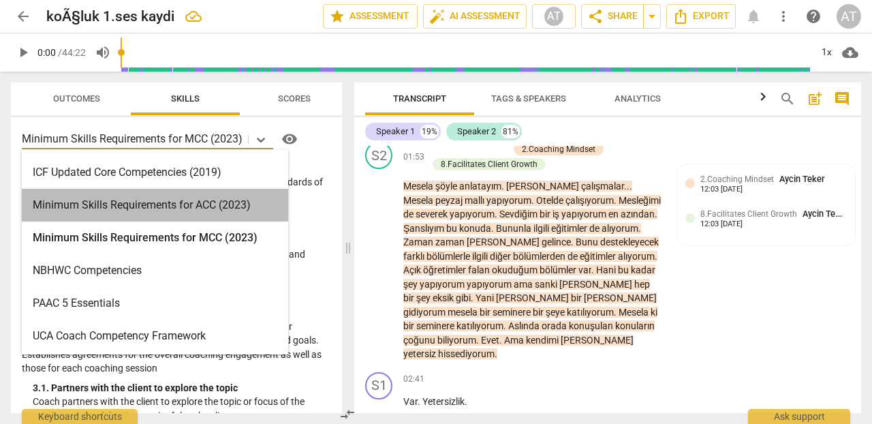
click at [171, 206] on div "Minimum Skills Requirements for ACC (2023)" at bounding box center [155, 205] width 266 height 33
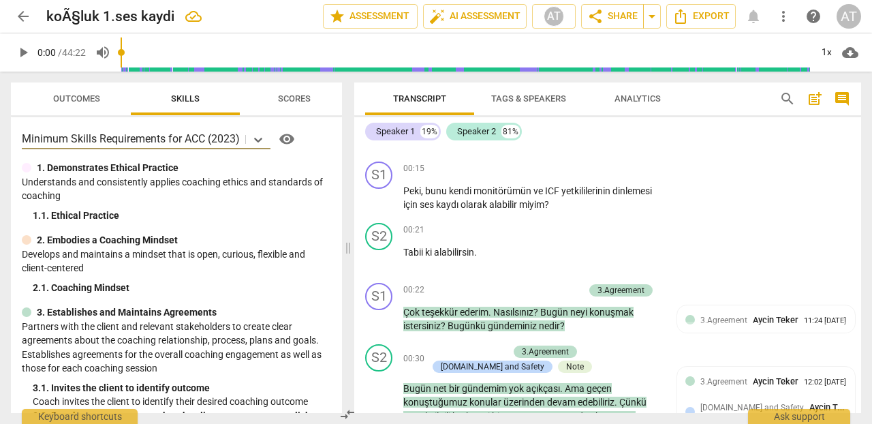
scroll to position [238, 0]
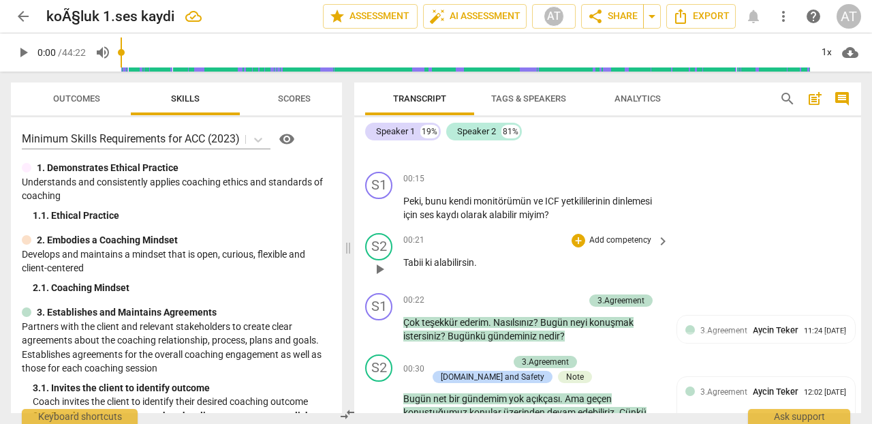
click at [620, 235] on p "Add competency" at bounding box center [620, 240] width 65 height 12
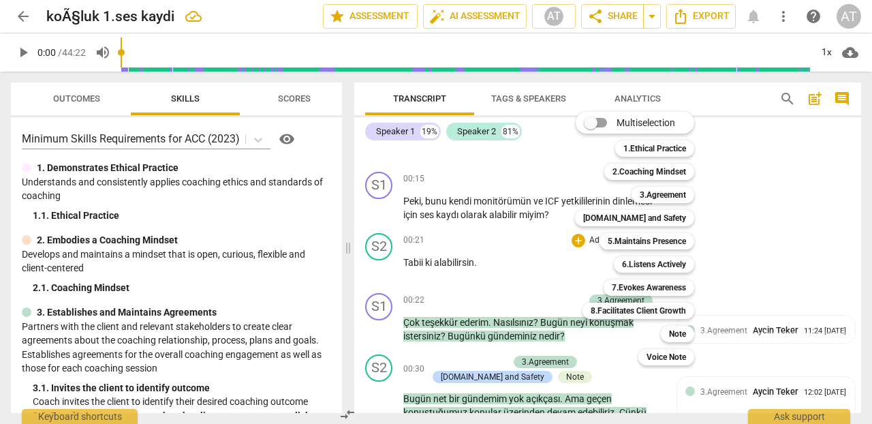
click at [780, 234] on div at bounding box center [436, 212] width 872 height 424
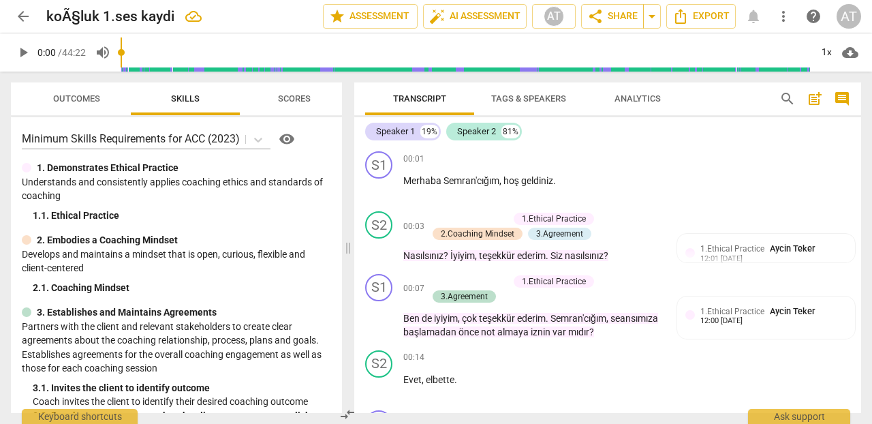
scroll to position [0, 0]
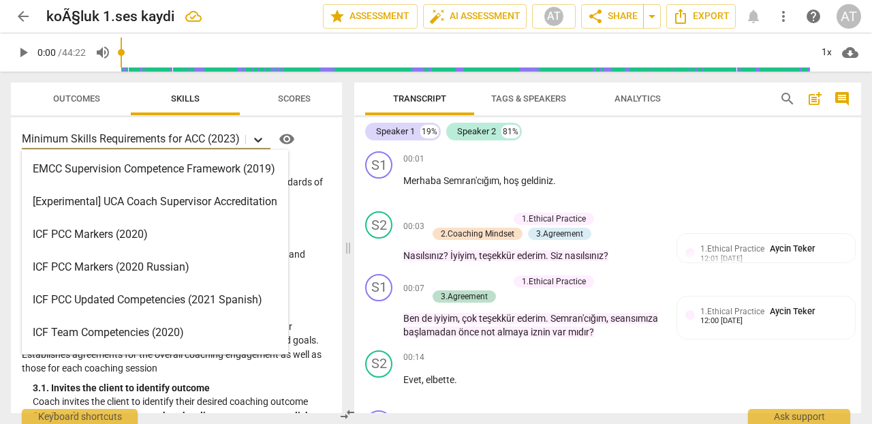
click at [258, 138] on icon at bounding box center [258, 140] width 14 height 14
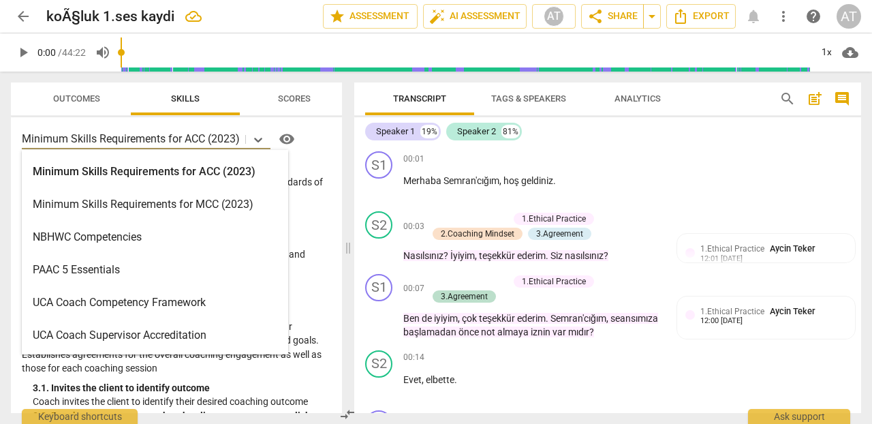
scroll to position [252, 0]
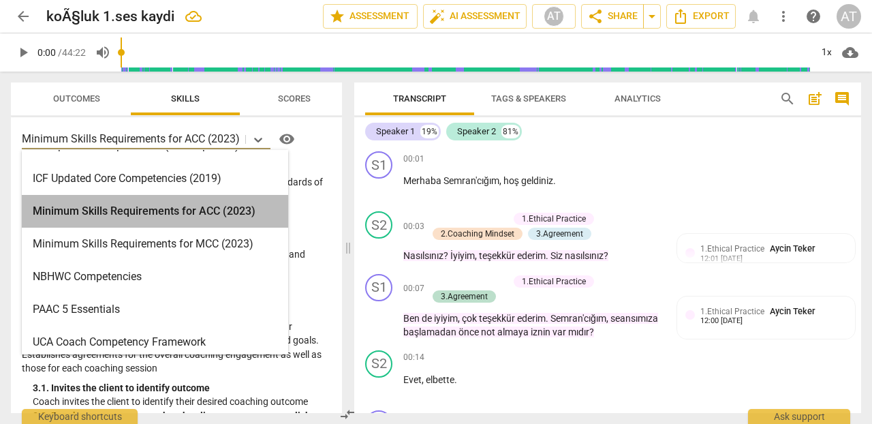
click at [185, 210] on div "Minimum Skills Requirements for ACC (2023)" at bounding box center [155, 211] width 266 height 33
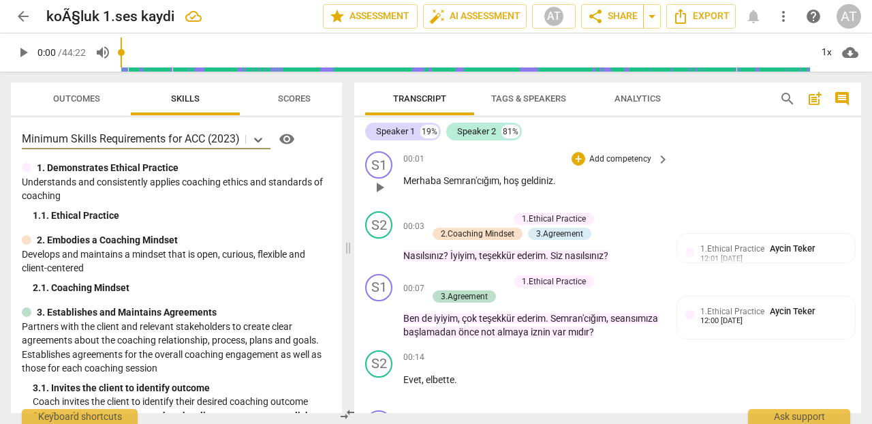
scroll to position [0, 0]
click at [577, 158] on div "+" at bounding box center [578, 159] width 14 height 14
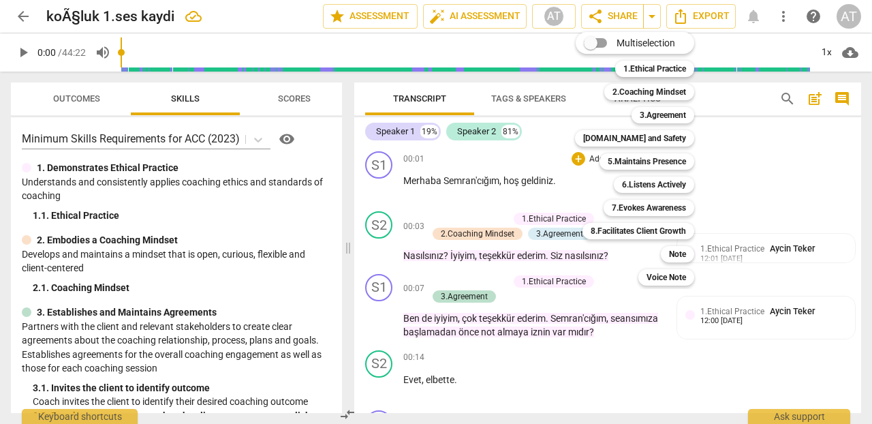
click at [720, 171] on div at bounding box center [436, 212] width 872 height 424
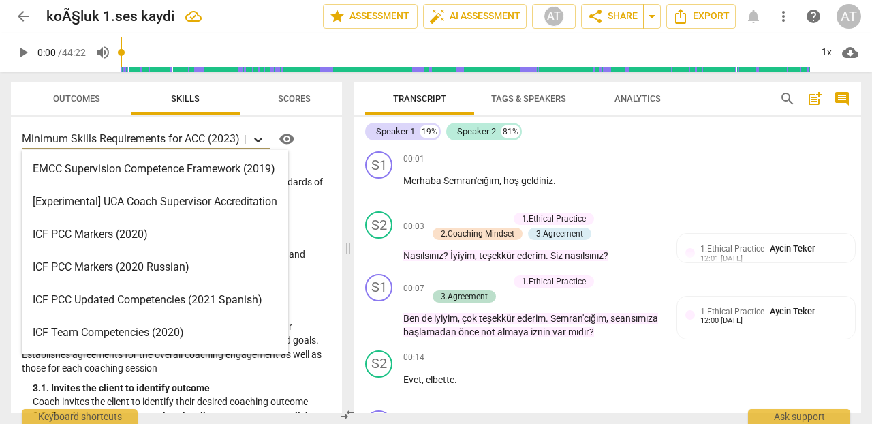
click at [259, 140] on icon at bounding box center [258, 140] width 8 height 5
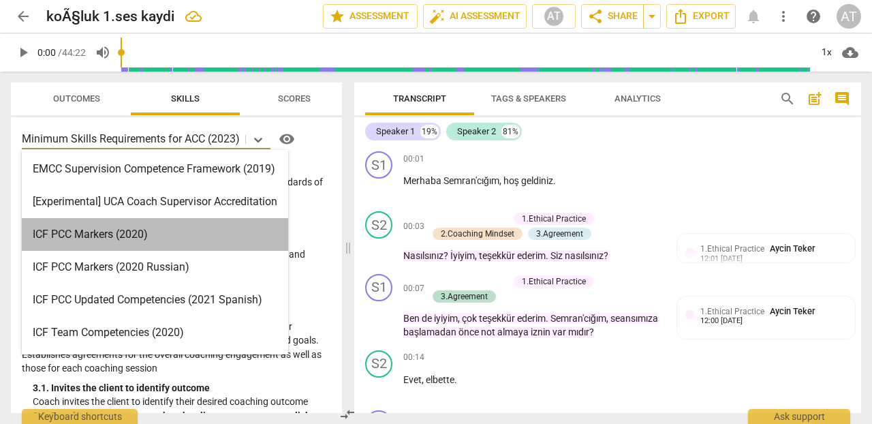
click at [208, 233] on div "ICF PCC Markers (2020)" at bounding box center [155, 234] width 266 height 33
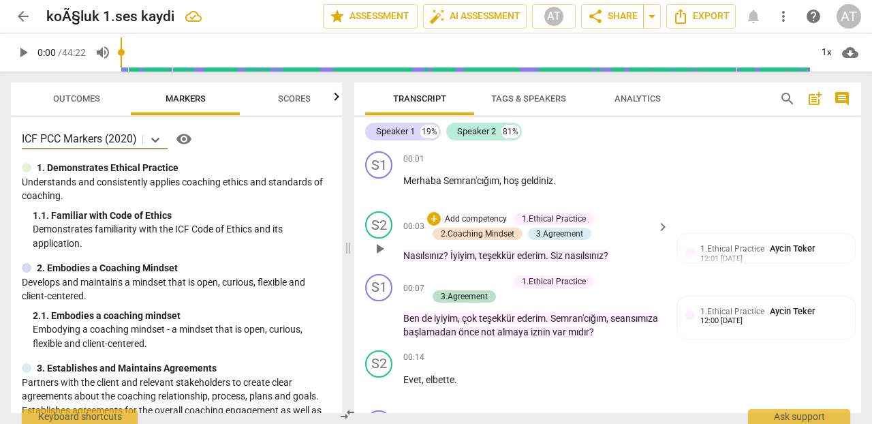
click at [460, 216] on p "Add competency" at bounding box center [475, 219] width 65 height 12
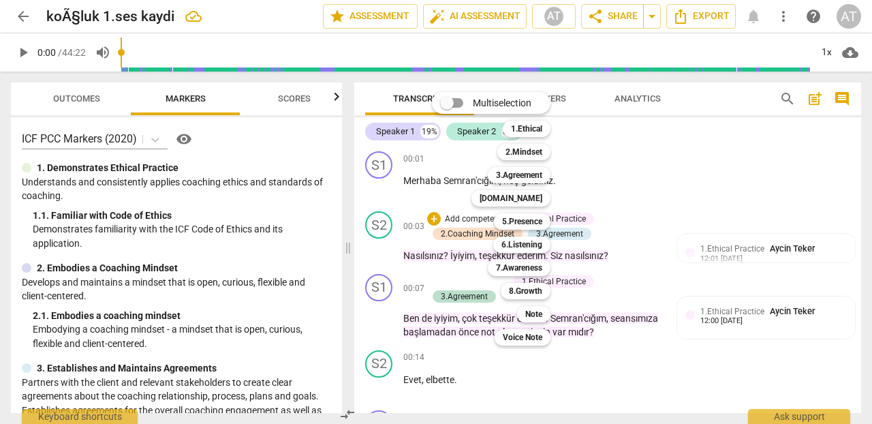
click at [155, 140] on div at bounding box center [436, 212] width 872 height 424
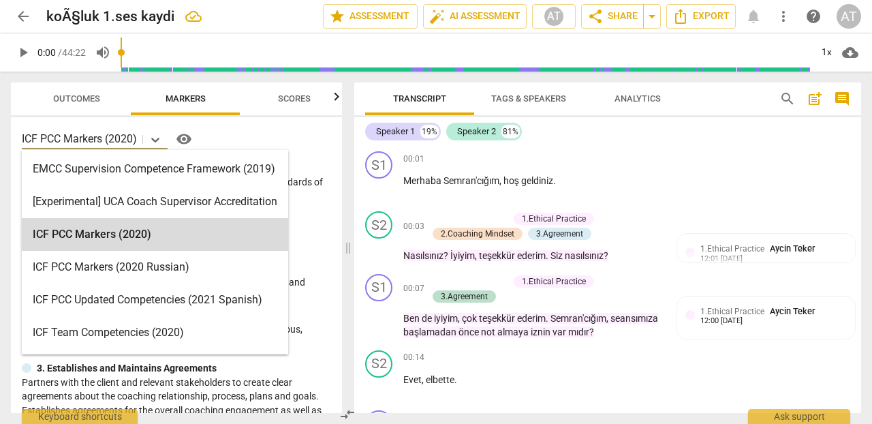
click at [155, 140] on icon at bounding box center [155, 140] width 8 height 5
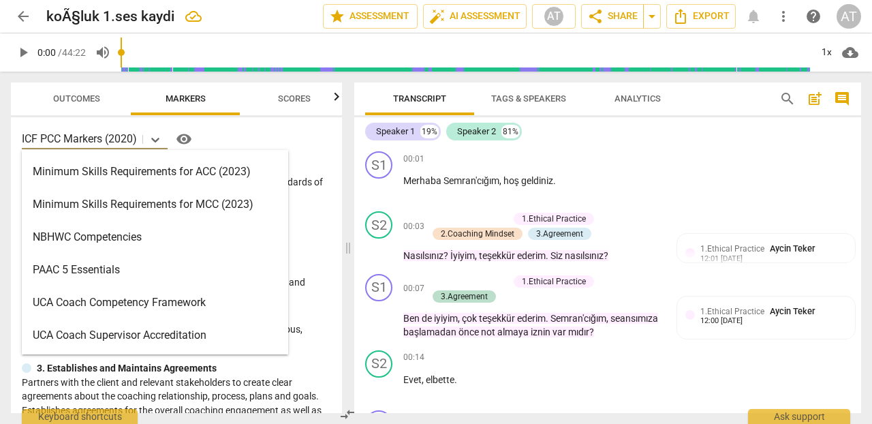
scroll to position [291, 0]
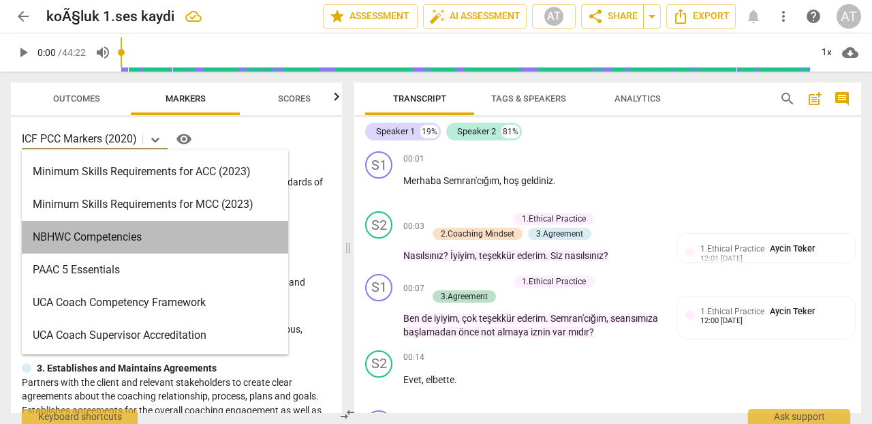
click at [231, 246] on div "NBHWC Competencies" at bounding box center [155, 237] width 266 height 33
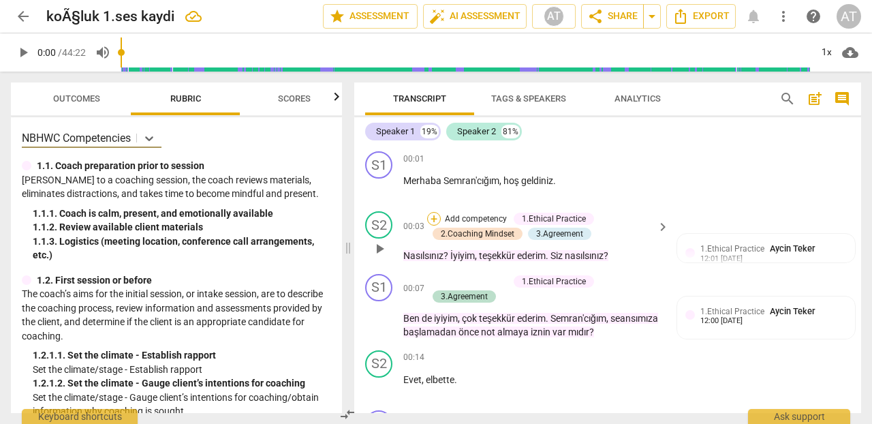
click at [432, 217] on div "+" at bounding box center [434, 219] width 14 height 14
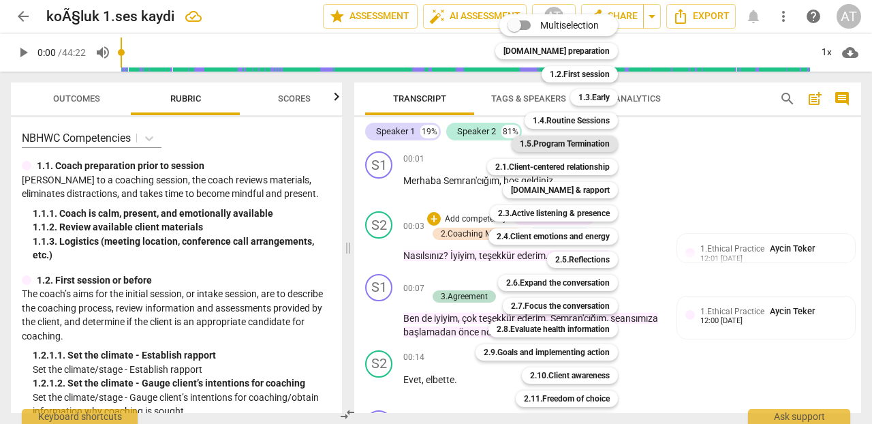
click at [587, 142] on b "1.5.Program Termination" at bounding box center [565, 143] width 90 height 16
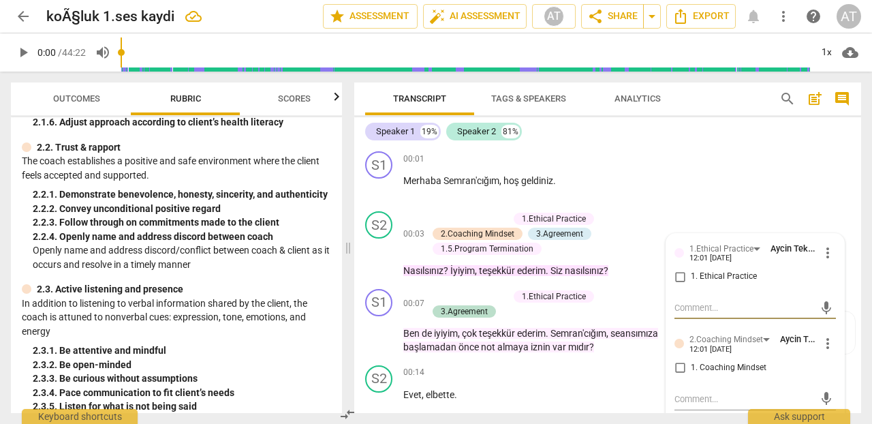
scroll to position [1219, 0]
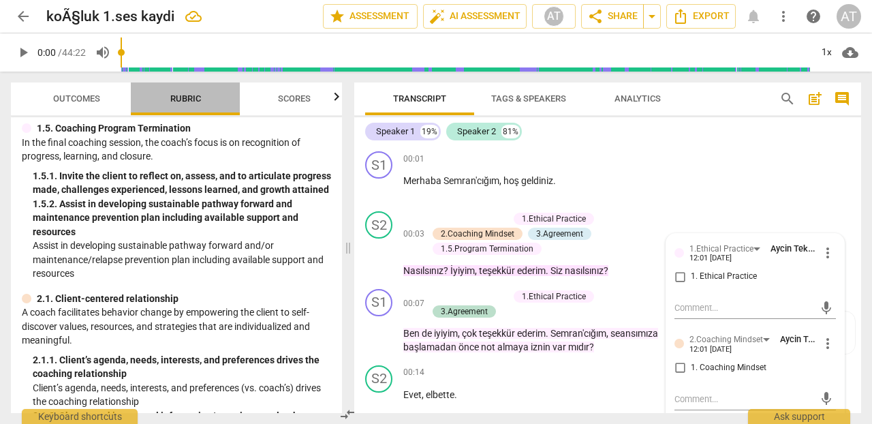
click at [186, 99] on span "Rubric" at bounding box center [185, 98] width 31 height 10
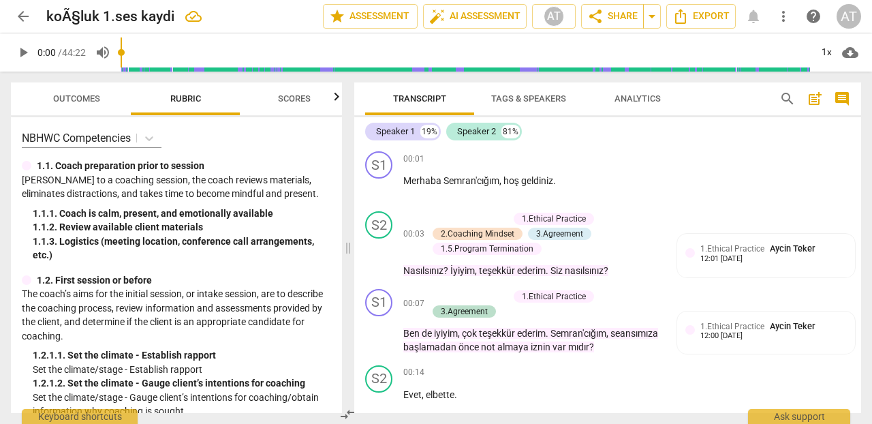
scroll to position [0, 0]
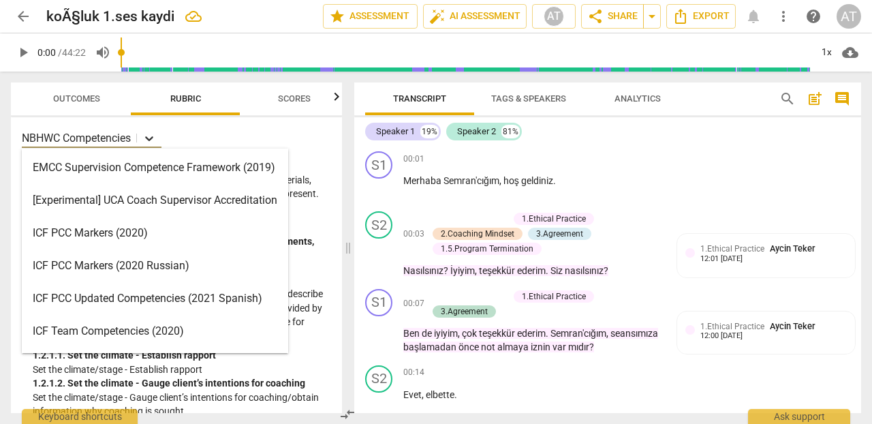
click at [151, 135] on icon at bounding box center [149, 138] width 14 height 14
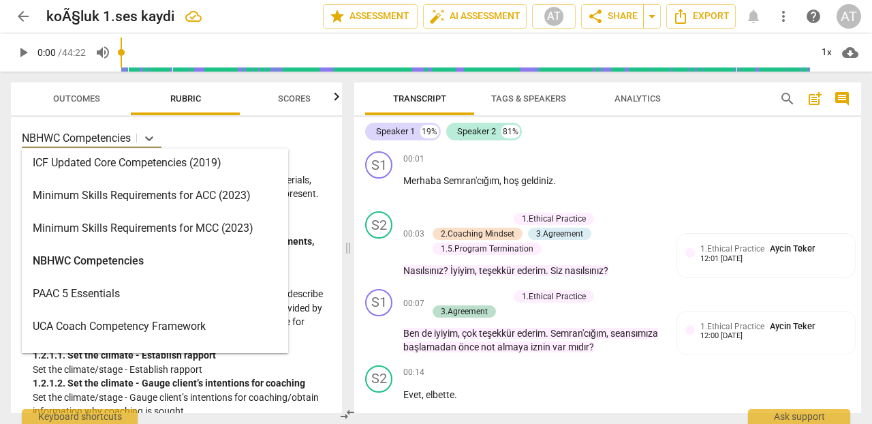
scroll to position [291, 0]
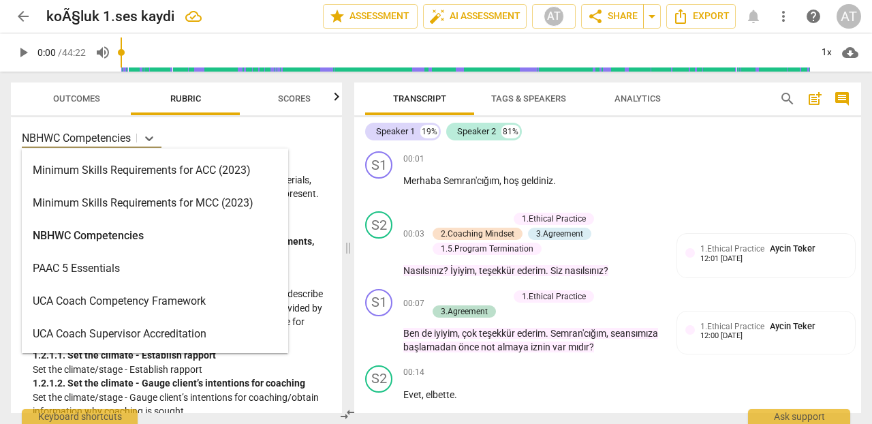
click at [221, 334] on div "UCA Coach Supervisor Accreditation" at bounding box center [155, 333] width 266 height 33
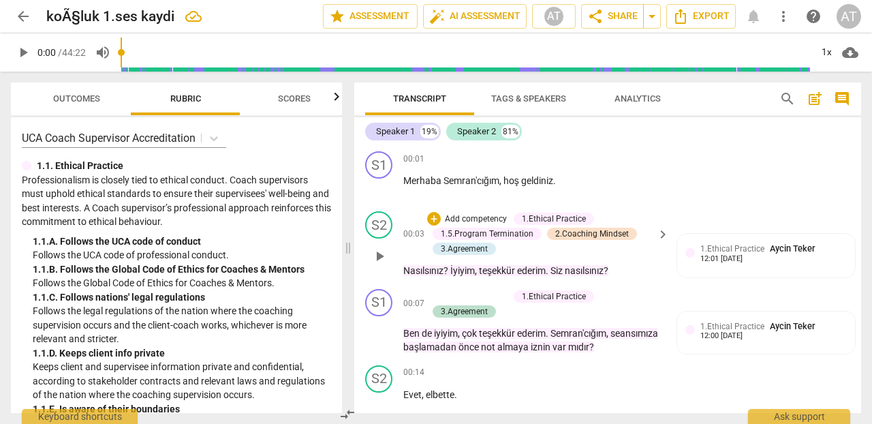
click at [493, 214] on p "Add competency" at bounding box center [475, 219] width 65 height 12
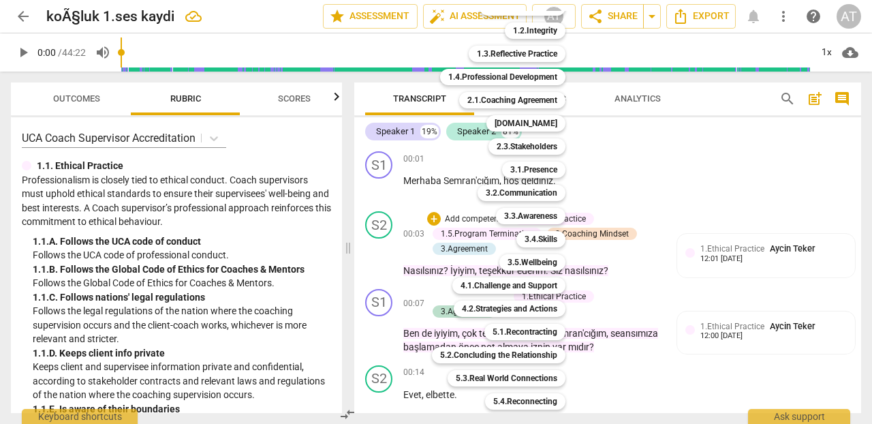
scroll to position [44, 0]
click at [215, 136] on div at bounding box center [436, 212] width 872 height 424
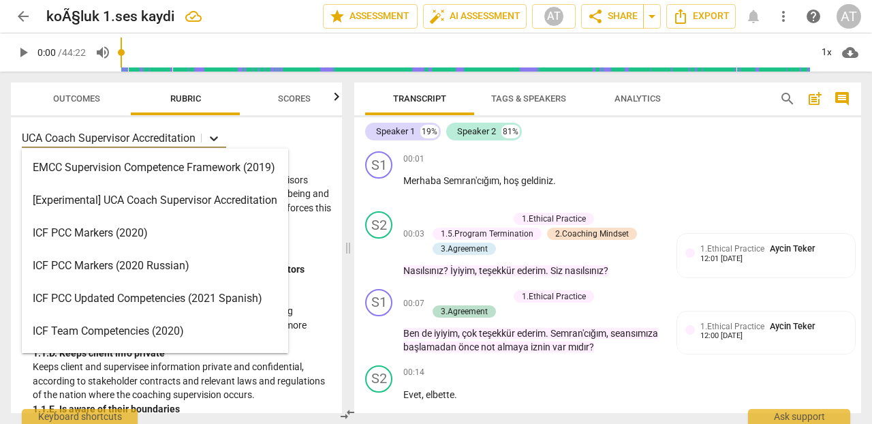
click at [217, 134] on icon at bounding box center [214, 138] width 14 height 14
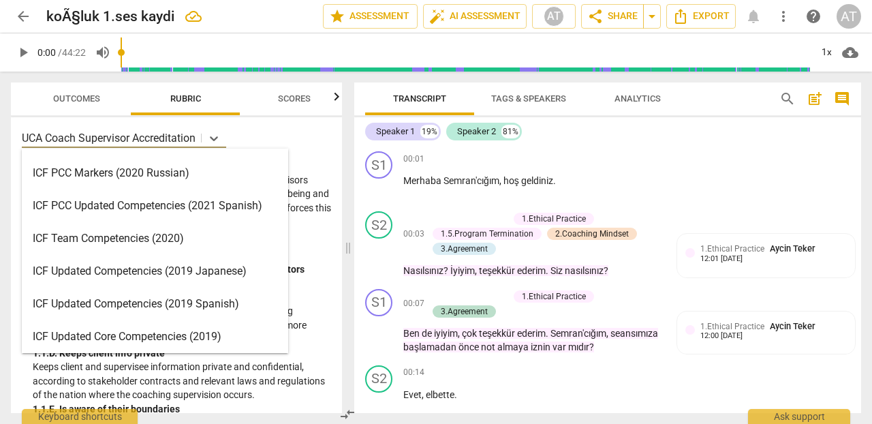
scroll to position [291, 0]
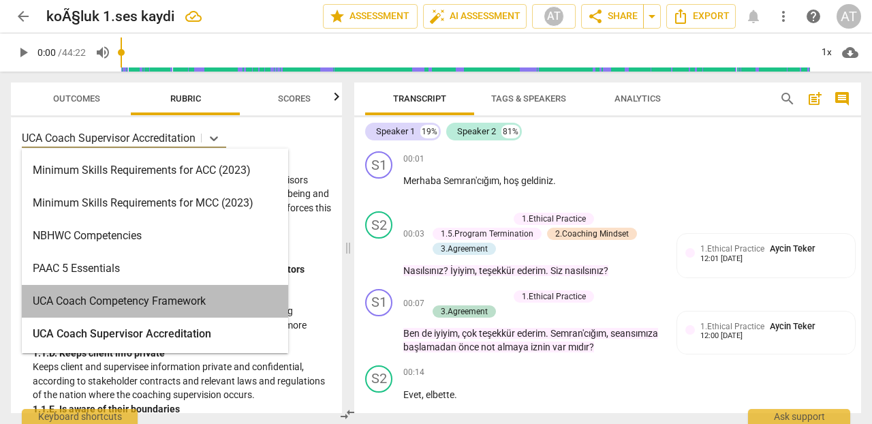
click at [177, 302] on div "UCA Coach Competency Framework" at bounding box center [155, 301] width 266 height 33
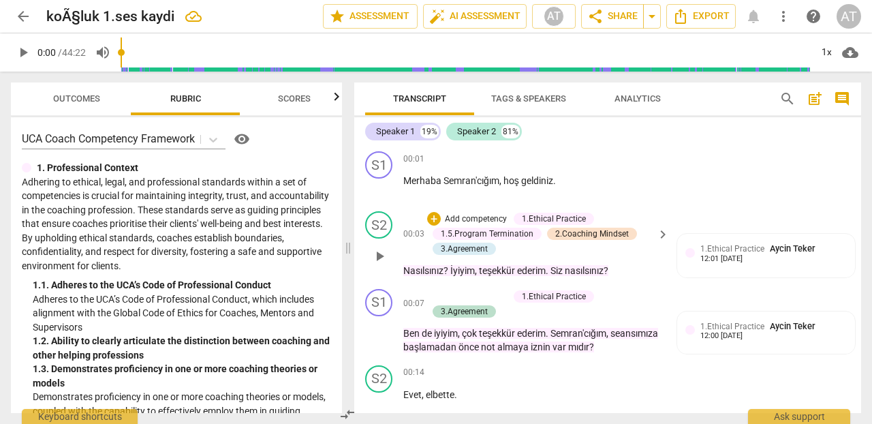
click at [477, 215] on p "Add competency" at bounding box center [475, 219] width 65 height 12
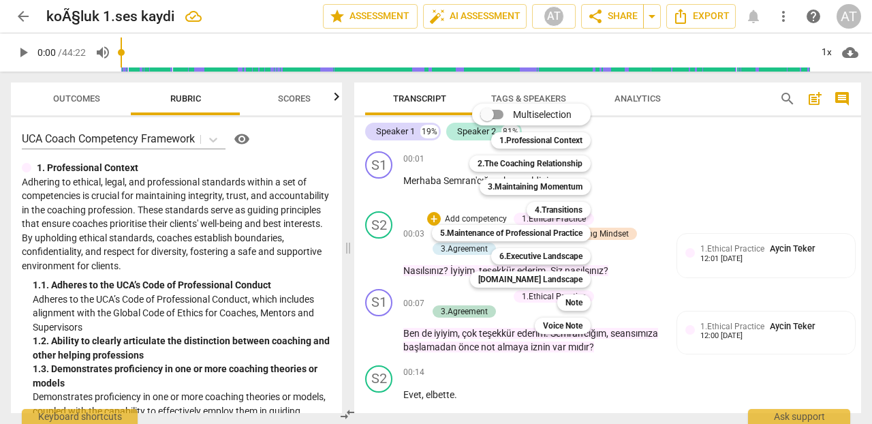
click at [212, 136] on div at bounding box center [436, 212] width 872 height 424
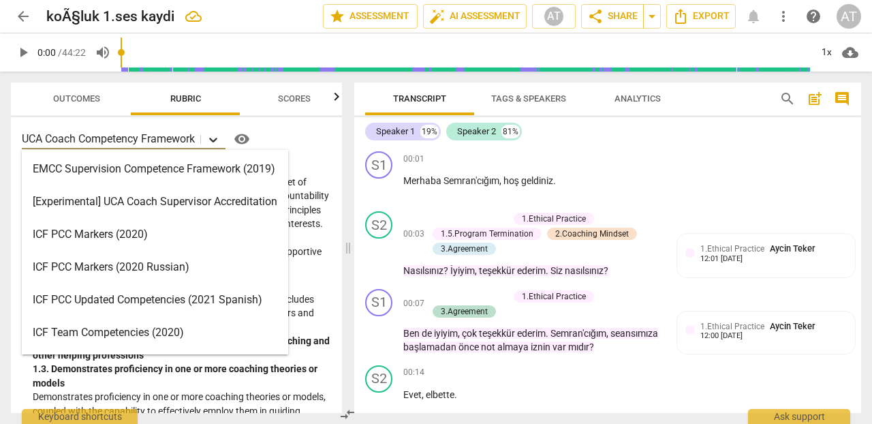
click at [214, 138] on icon at bounding box center [213, 140] width 14 height 14
click at [184, 266] on div "ICF PCC Markers (2020 Russian)" at bounding box center [155, 267] width 266 height 33
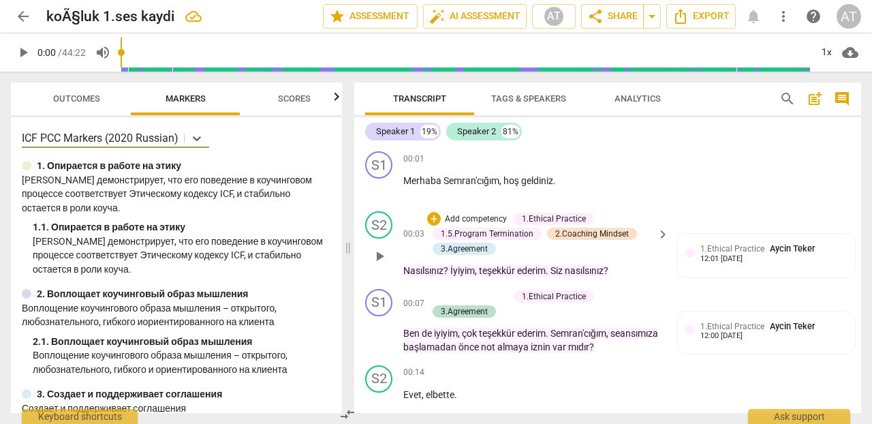
click at [481, 215] on p "Add competency" at bounding box center [475, 219] width 65 height 12
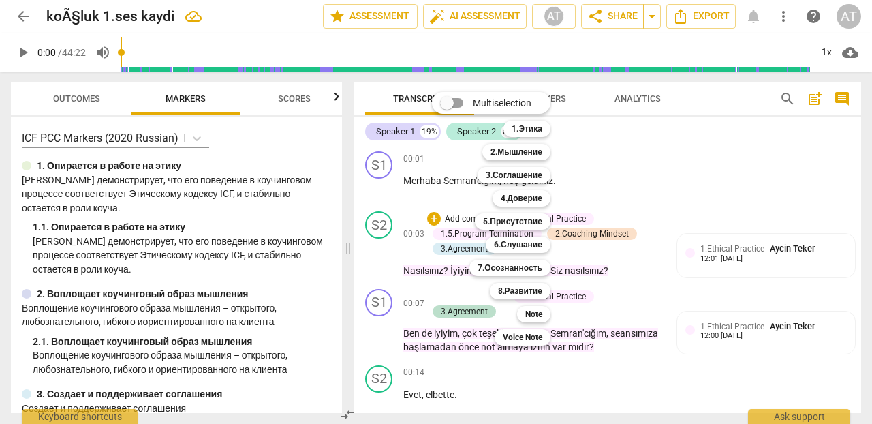
click at [197, 138] on div at bounding box center [436, 212] width 872 height 424
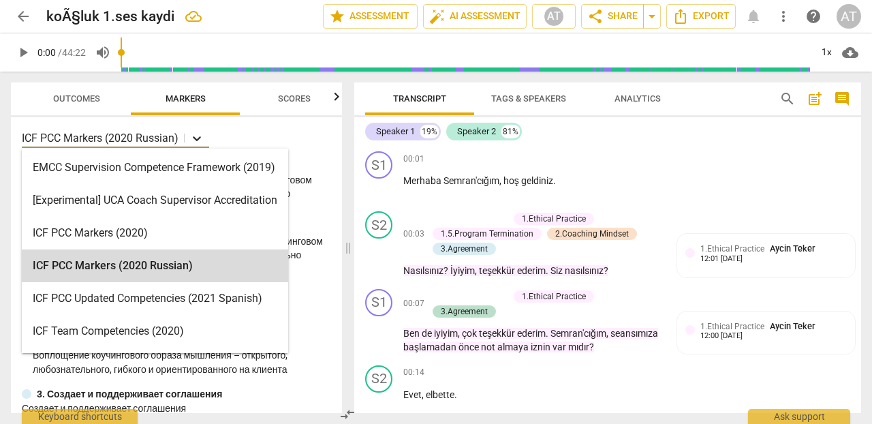
click at [198, 135] on icon at bounding box center [197, 138] width 14 height 14
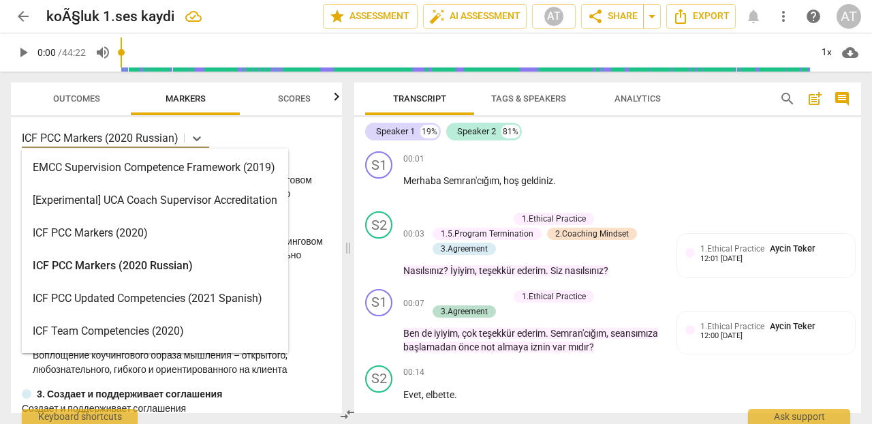
scroll to position [0, 0]
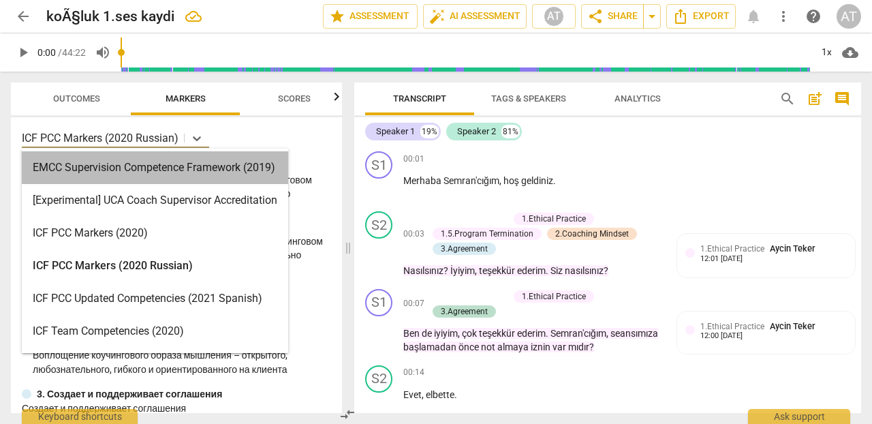
click at [220, 161] on div "EMCC Supervision Competence Framework (2019)" at bounding box center [155, 167] width 266 height 33
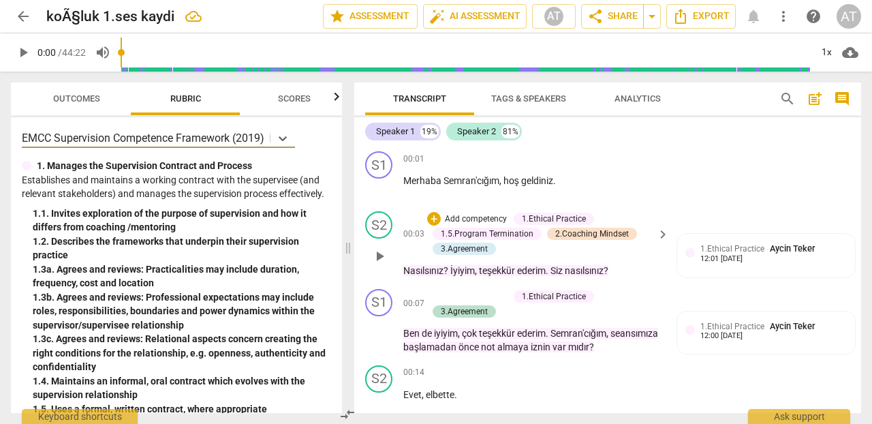
click at [464, 214] on p "Add competency" at bounding box center [475, 219] width 65 height 12
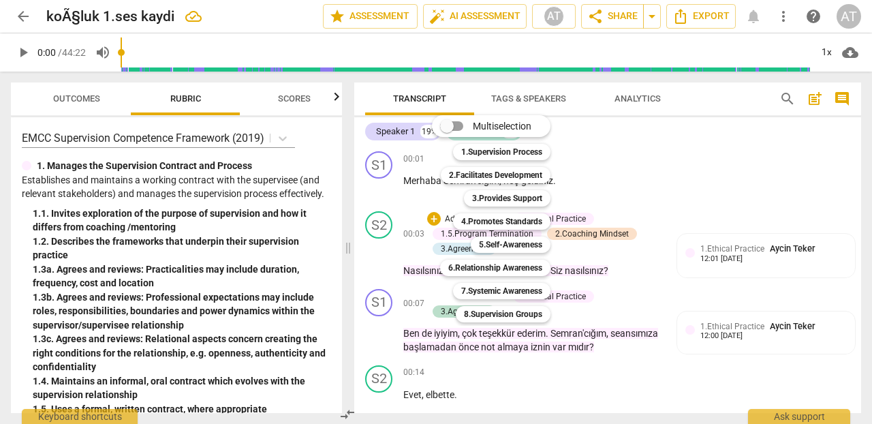
click at [283, 135] on div at bounding box center [436, 212] width 872 height 424
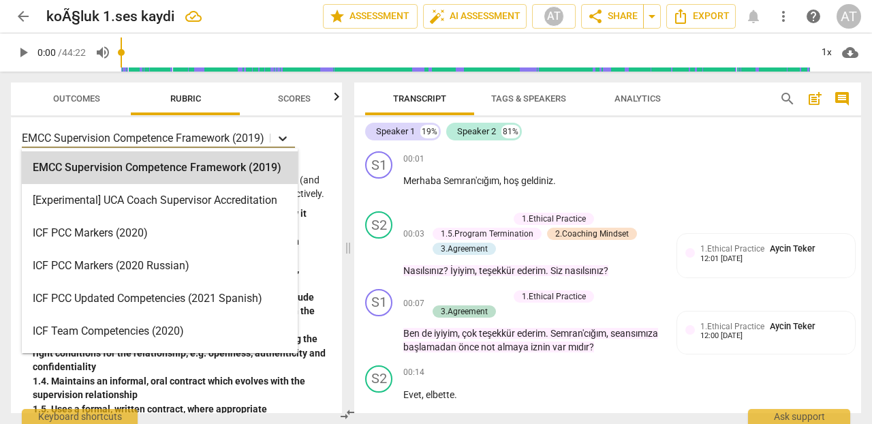
click at [284, 136] on icon at bounding box center [283, 138] width 14 height 14
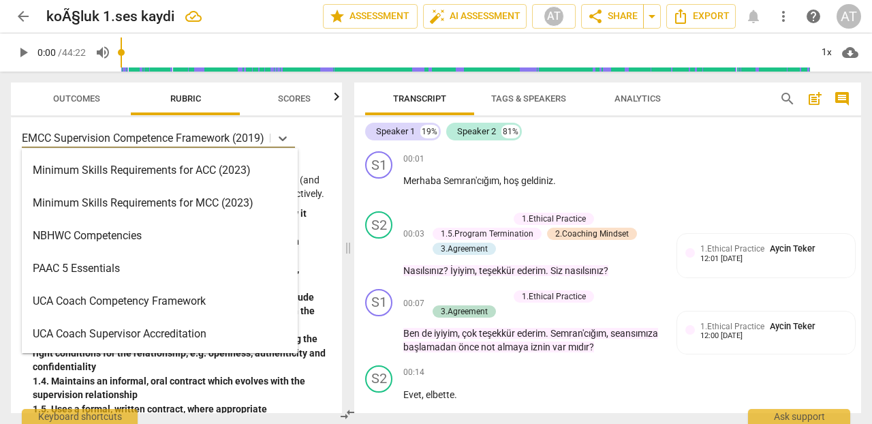
scroll to position [291, 0]
click at [225, 259] on div "PAAC 5 Essentials" at bounding box center [160, 268] width 276 height 33
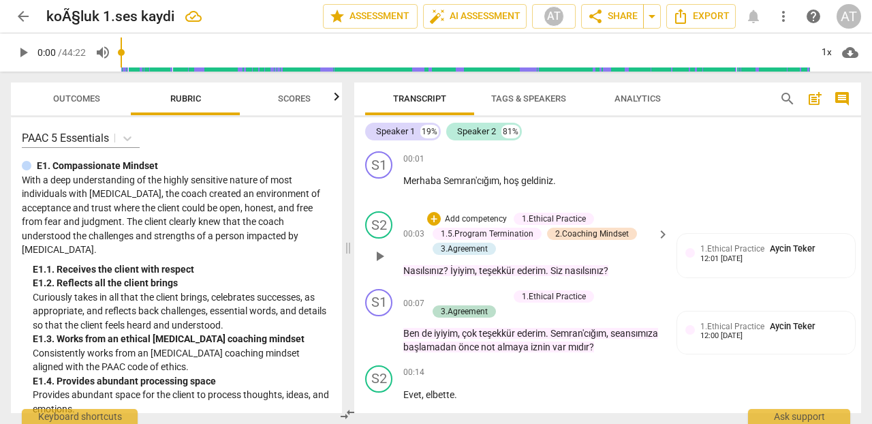
click at [474, 218] on p "Add competency" at bounding box center [475, 219] width 65 height 12
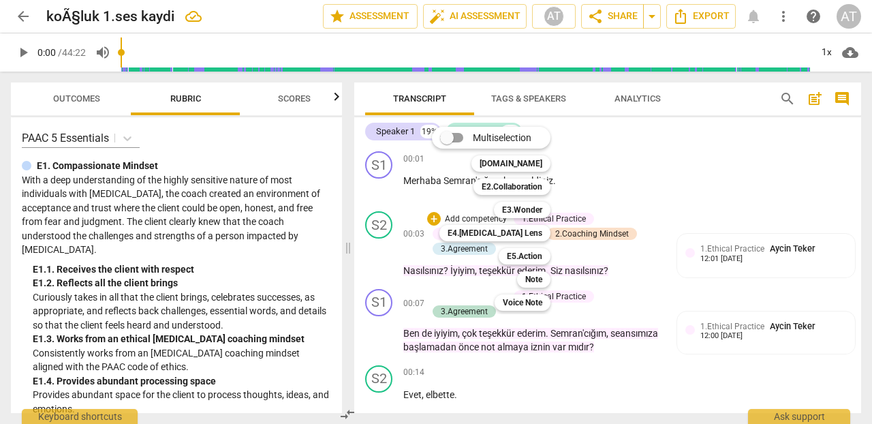
click at [126, 138] on div at bounding box center [436, 212] width 872 height 424
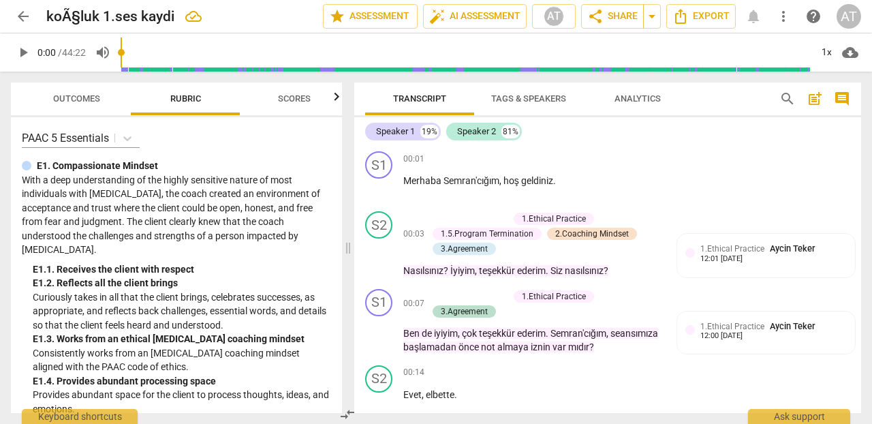
click at [117, 149] on div "PAAC 5 Essentials E1. Compassionate Mindset With a deep understanding of the hi…" at bounding box center [176, 264] width 331 height 295
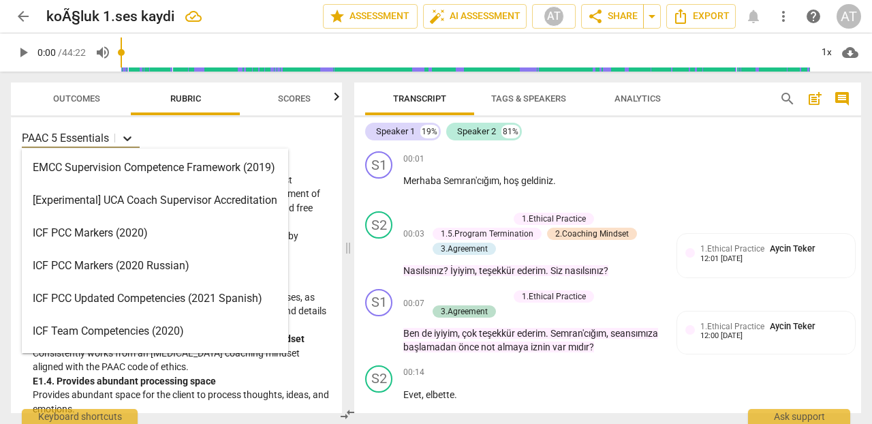
click at [128, 138] on icon at bounding box center [128, 138] width 14 height 14
